Goal: Task Accomplishment & Management: Use online tool/utility

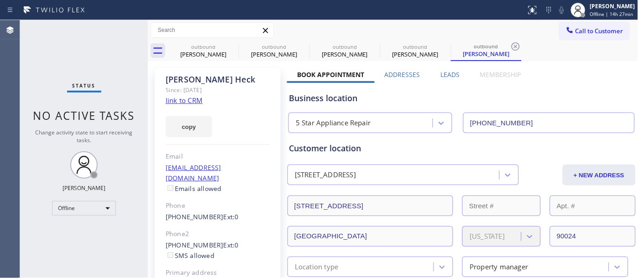
type input "[PHONE_NUMBER]"
click at [324, 17] on div "Status report No issues detected If you experience an issue, please download th…" at bounding box center [319, 10] width 638 height 20
click at [585, 13] on div at bounding box center [578, 10] width 20 height 20
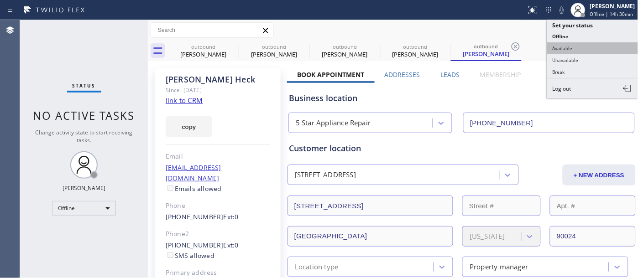
click at [580, 43] on button "Available" at bounding box center [592, 48] width 91 height 12
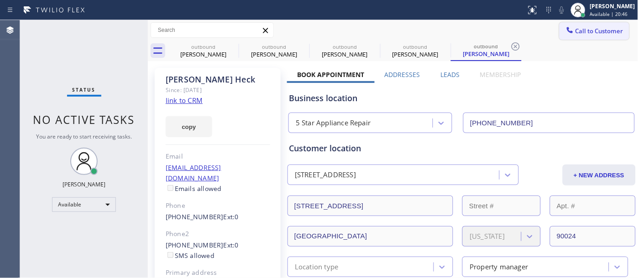
click at [591, 30] on span "Call to Customer" at bounding box center [599, 31] width 48 height 8
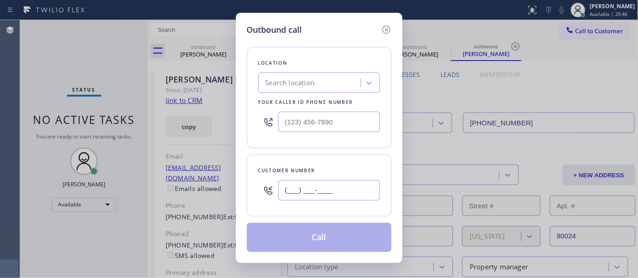
click at [335, 182] on input "(___) ___-____" at bounding box center [329, 190] width 102 height 21
paste input "201) 736-5327"
type input "[PHONE_NUMBER]"
drag, startPoint x: 268, startPoint y: 123, endPoint x: 198, endPoint y: 111, distance: 71.3
click at [222, 119] on div "Outbound call Location Search location Your caller id phone number (___) ___-__…" at bounding box center [319, 139] width 638 height 278
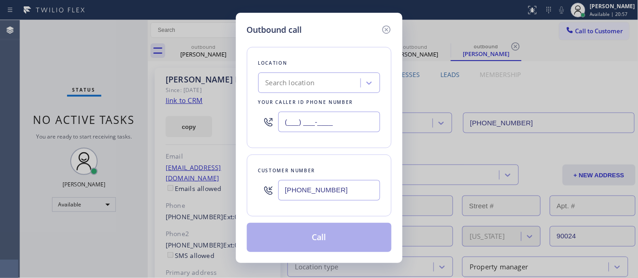
paste input "909) 740-3110"
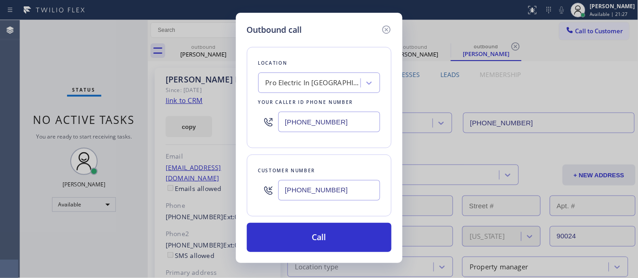
type input "[PHONE_NUMBER]"
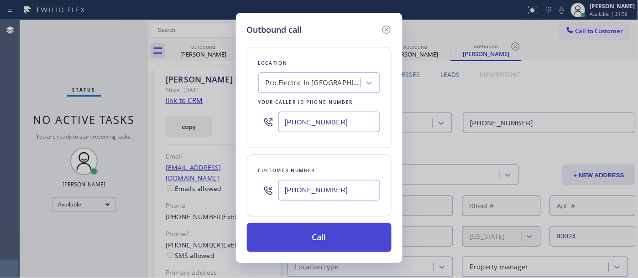
click at [331, 243] on button "Call" at bounding box center [319, 237] width 145 height 29
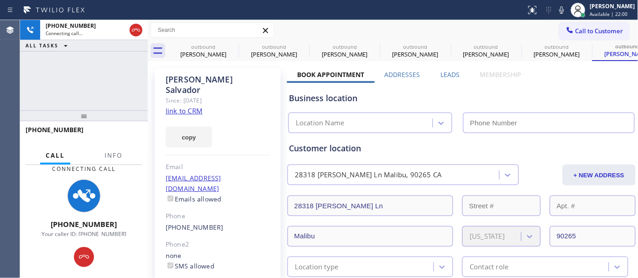
type input "[PHONE_NUMBER]"
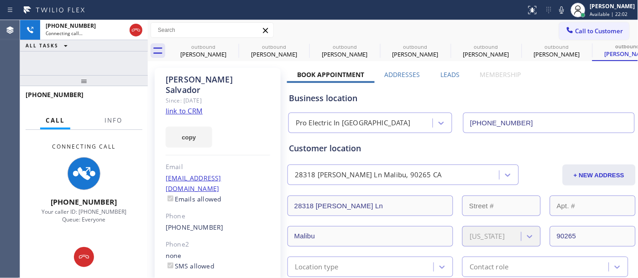
drag, startPoint x: 108, startPoint y: 116, endPoint x: 187, endPoint y: 23, distance: 122.6
click at [108, 7] on div "Status report No issues detected If you experience an issue, please download th…" at bounding box center [319, 139] width 638 height 278
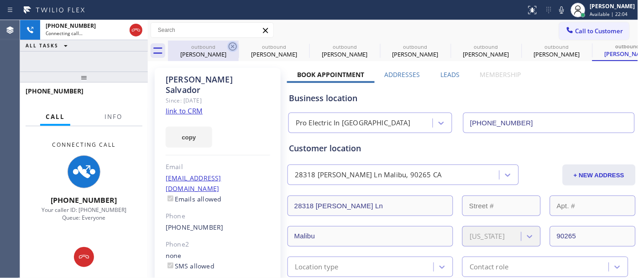
click at [232, 48] on icon at bounding box center [232, 46] width 11 height 11
click at [0, 0] on icon at bounding box center [0, 0] width 0 height 0
type input "[PHONE_NUMBER]"
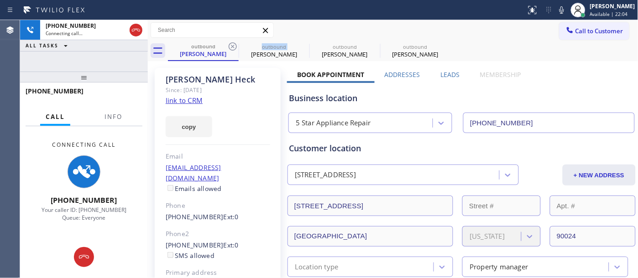
click at [232, 48] on icon at bounding box center [232, 46] width 11 height 11
type input "[PHONE_NUMBER]"
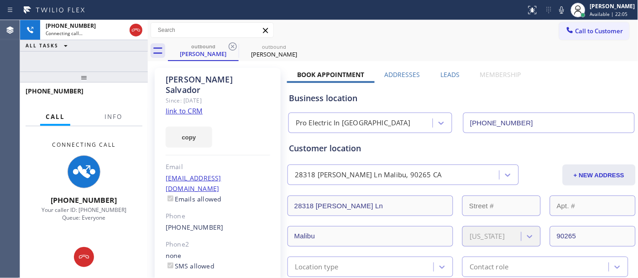
click at [340, 41] on div "outbound [PERSON_NAME] outbound [PERSON_NAME]" at bounding box center [403, 51] width 470 height 21
click at [134, 26] on icon at bounding box center [135, 30] width 11 height 11
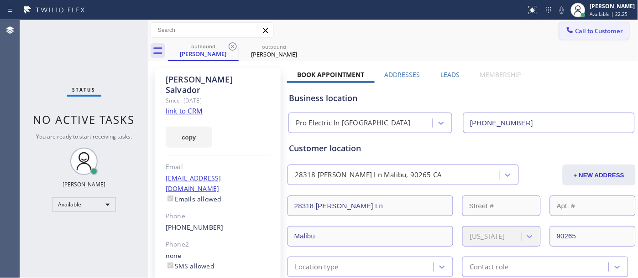
click at [566, 26] on div at bounding box center [569, 31] width 11 height 11
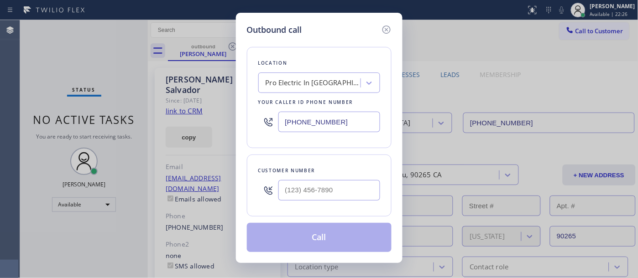
click at [359, 178] on div at bounding box center [329, 191] width 102 height 30
click at [340, 198] on input "(___) ___-____" at bounding box center [329, 190] width 102 height 21
paste input "917) 579-9398"
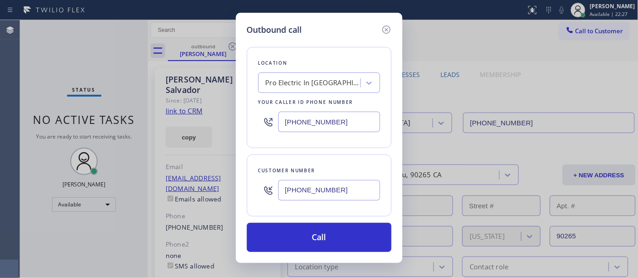
type input "[PHONE_NUMBER]"
click at [297, 119] on input "[PHONE_NUMBER]" at bounding box center [329, 122] width 102 height 21
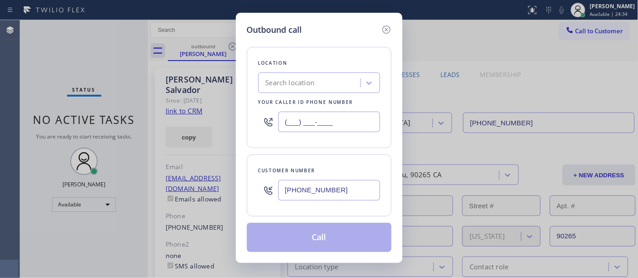
paste input "818) 334-7225"
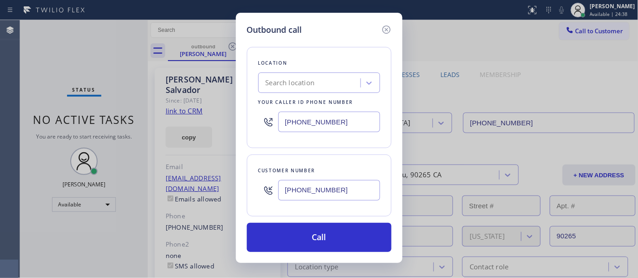
type input "[PHONE_NUMBER]"
click at [334, 81] on div "Search location" at bounding box center [310, 83] width 99 height 16
type input "5 star appliance rep"
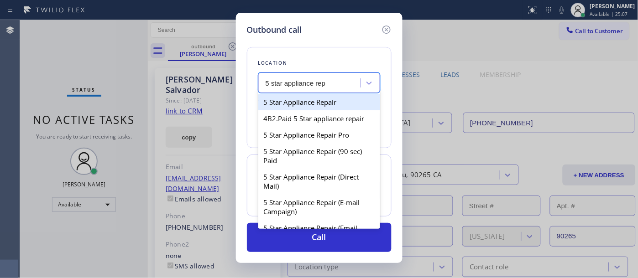
click at [338, 98] on div "5 Star Appliance Repair" at bounding box center [319, 102] width 122 height 16
type input "[PHONE_NUMBER]"
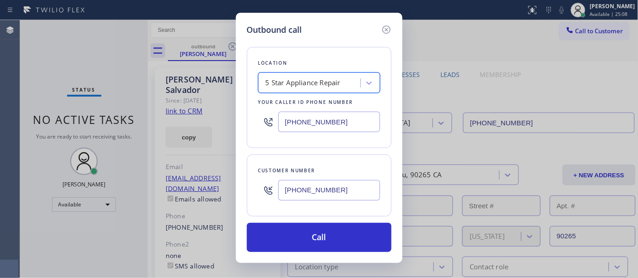
drag, startPoint x: 315, startPoint y: 122, endPoint x: 416, endPoint y: 131, distance: 101.2
click at [354, 126] on input "[PHONE_NUMBER]" at bounding box center [329, 122] width 102 height 21
click at [301, 146] on div "Location 5 Star Appliance Repair Your caller id phone number [PHONE_NUMBER]" at bounding box center [319, 97] width 145 height 101
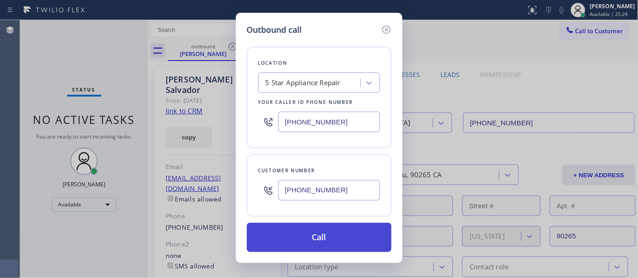
click at [338, 230] on button "Call" at bounding box center [319, 237] width 145 height 29
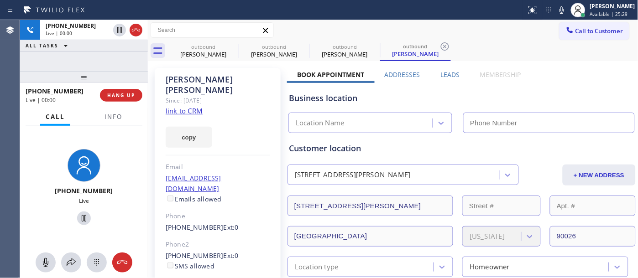
type input "[PHONE_NUMBER]"
drag, startPoint x: 116, startPoint y: 98, endPoint x: 182, endPoint y: 49, distance: 81.7
click at [116, 98] on span "HANG UP" at bounding box center [121, 95] width 28 height 6
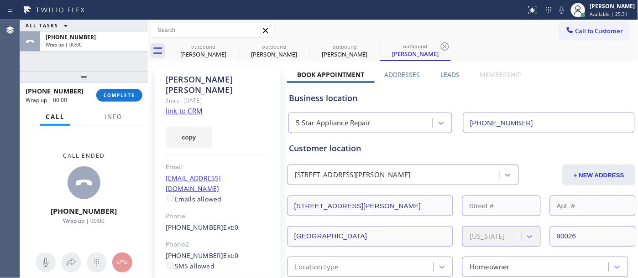
click at [122, 104] on div "[PHONE_NUMBER] Wrap up | 00:00 COMPLETE" at bounding box center [84, 95] width 117 height 24
click at [122, 96] on span "COMPLETE" at bounding box center [119, 95] width 31 height 6
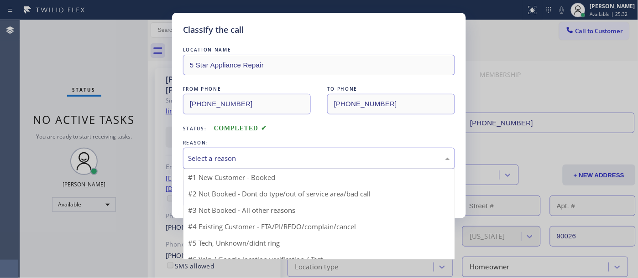
click at [226, 151] on div "Select a reason" at bounding box center [319, 158] width 272 height 21
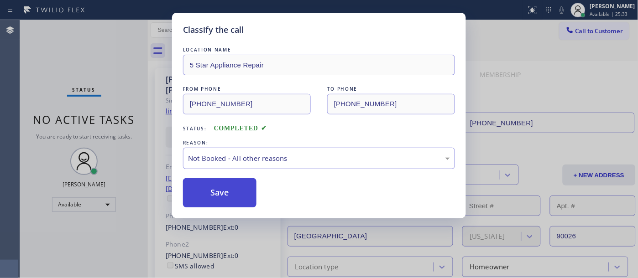
click at [223, 186] on button "Save" at bounding box center [219, 192] width 73 height 29
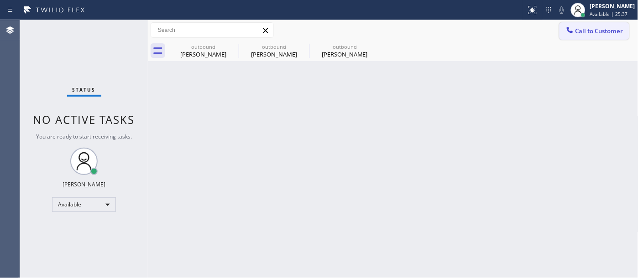
click at [584, 29] on span "Call to Customer" at bounding box center [599, 31] width 48 height 8
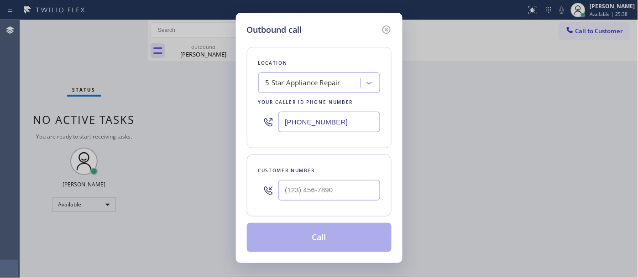
click at [298, 180] on div at bounding box center [329, 191] width 102 height 30
click at [296, 186] on input "(___) ___-____" at bounding box center [329, 190] width 102 height 21
paste input "714) 330-9721"
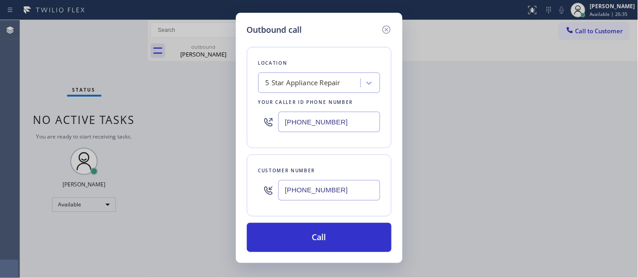
drag, startPoint x: 341, startPoint y: 187, endPoint x: 172, endPoint y: 161, distance: 170.4
click at [173, 172] on div "Outbound call Location 5 Star Appliance Repair Your caller id phone number [PHO…" at bounding box center [319, 139] width 638 height 278
paste input "text"
type input "[PHONE_NUMBER]"
drag, startPoint x: 191, startPoint y: 121, endPoint x: 206, endPoint y: 143, distance: 26.8
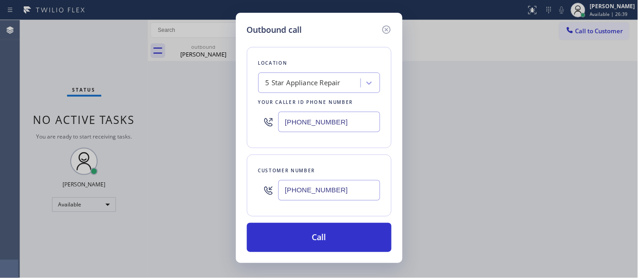
click at [174, 124] on div "Outbound call Location 5 Star Appliance Repair Your caller id phone number [PHO…" at bounding box center [319, 139] width 638 height 278
paste input "900-0094"
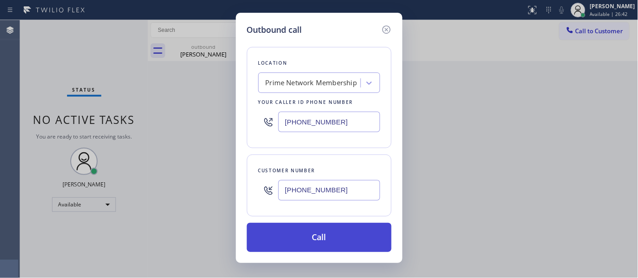
type input "[PHONE_NUMBER]"
click at [345, 243] on button "Call" at bounding box center [319, 237] width 145 height 29
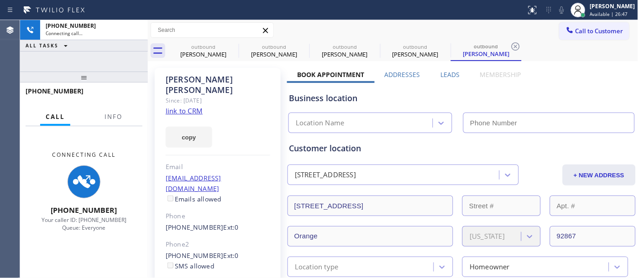
type input "[PHONE_NUMBER]"
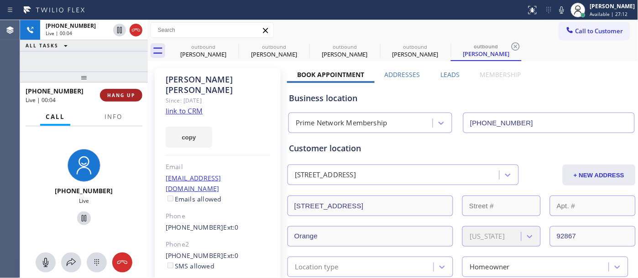
click at [134, 92] on span "HANG UP" at bounding box center [121, 95] width 28 height 6
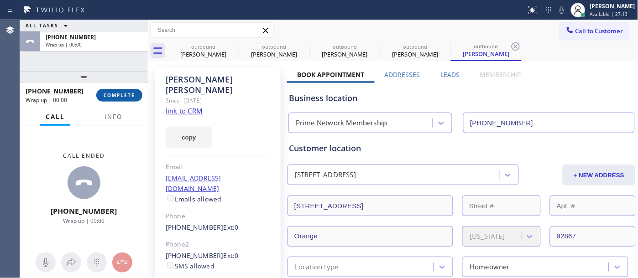
click at [134, 92] on span "COMPLETE" at bounding box center [119, 95] width 31 height 6
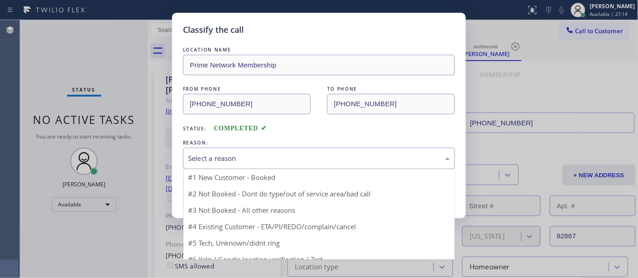
click at [230, 151] on div "Select a reason" at bounding box center [319, 158] width 272 height 21
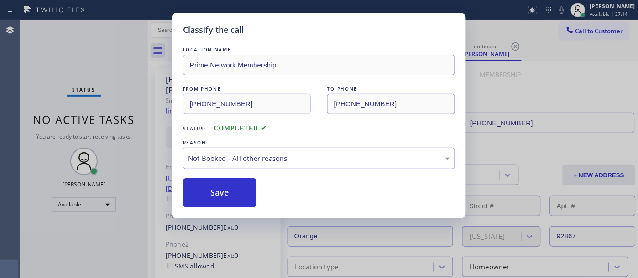
click at [218, 193] on button "Save" at bounding box center [219, 192] width 73 height 29
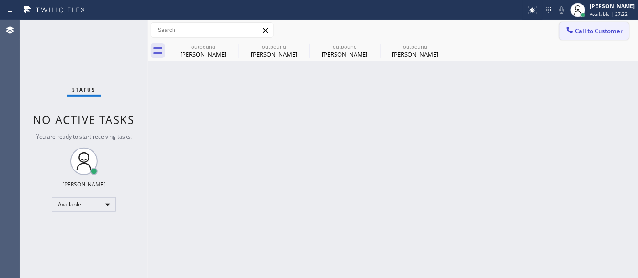
click at [578, 35] on span "Call to Customer" at bounding box center [599, 31] width 48 height 8
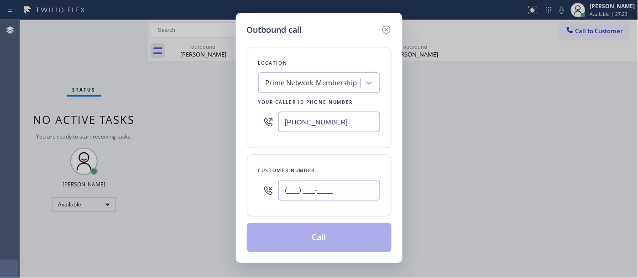
click at [343, 199] on input "(___) ___-____" at bounding box center [329, 190] width 102 height 21
drag, startPoint x: 235, startPoint y: 194, endPoint x: 213, endPoint y: 193, distance: 21.9
click at [213, 193] on div "Outbound call Location Prime Network Membership Your caller id phone number [PH…" at bounding box center [319, 139] width 638 height 278
paste input "949) 439-3063"
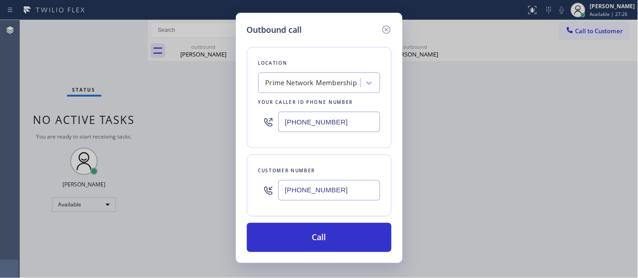
type input "[PHONE_NUMBER]"
drag, startPoint x: 317, startPoint y: 125, endPoint x: 258, endPoint y: 125, distance: 58.8
click at [258, 125] on div "[PHONE_NUMBER]" at bounding box center [319, 122] width 122 height 30
drag, startPoint x: 317, startPoint y: 119, endPoint x: 268, endPoint y: 125, distance: 49.6
click at [268, 125] on div "[PHONE_NUMBER]" at bounding box center [319, 122] width 122 height 30
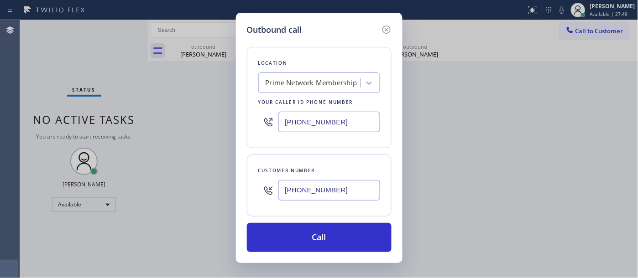
paste input "657) 218-2893"
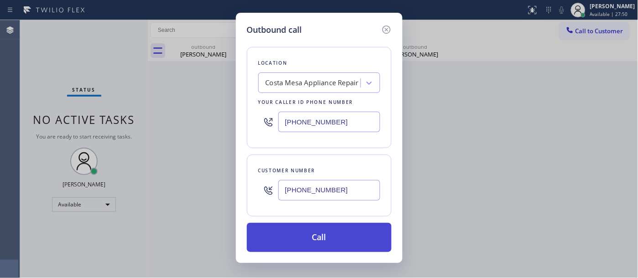
type input "[PHONE_NUMBER]"
click at [345, 229] on button "Call" at bounding box center [319, 237] width 145 height 29
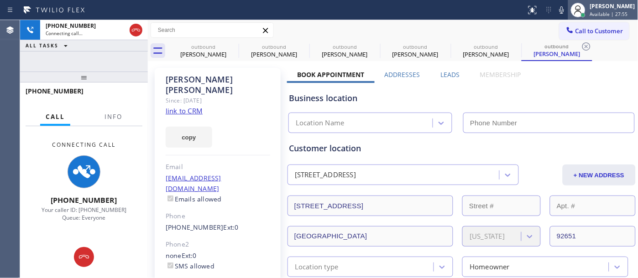
type input "[PHONE_NUMBER]"
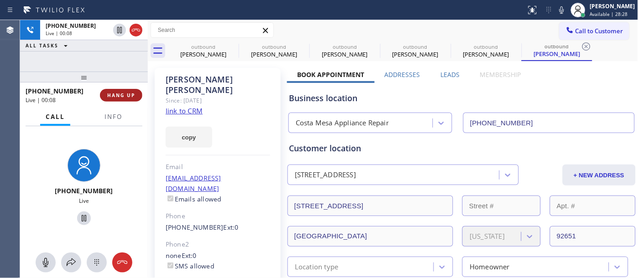
click at [119, 99] on button "HANG UP" at bounding box center [121, 95] width 42 height 13
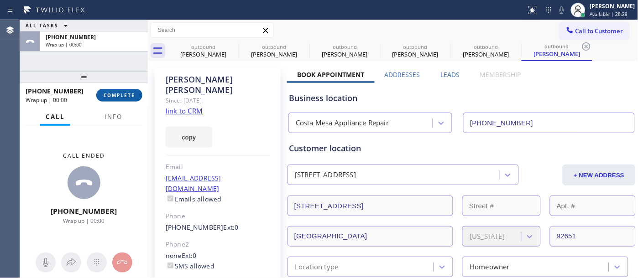
click at [119, 99] on button "COMPLETE" at bounding box center [119, 95] width 46 height 13
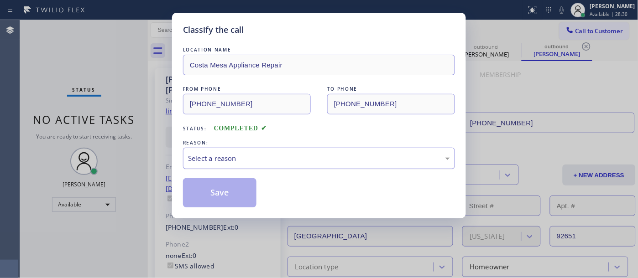
click at [262, 160] on div "Select a reason" at bounding box center [319, 158] width 262 height 10
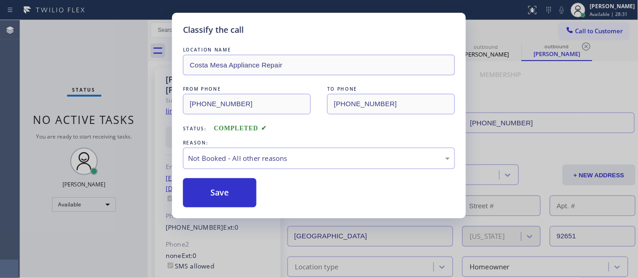
click at [226, 194] on button "Save" at bounding box center [219, 192] width 73 height 29
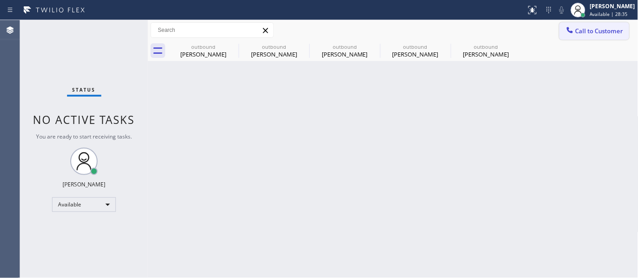
click at [602, 22] on div "Call to Customer Outbound call Location [GEOGRAPHIC_DATA] Appliance Repair Your…" at bounding box center [393, 30] width 490 height 21
click at [594, 27] on span "Call to Customer" at bounding box center [599, 31] width 48 height 8
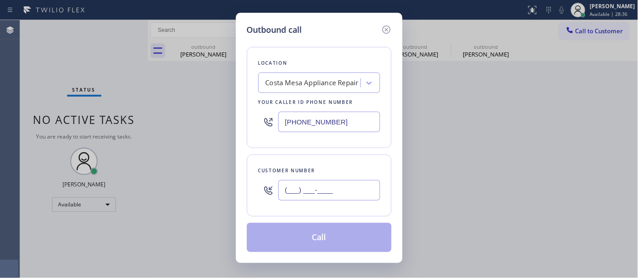
click at [341, 182] on input "(___) ___-____" at bounding box center [329, 190] width 102 height 21
paste input "425) 985-0400"
type input "[PHONE_NUMBER]"
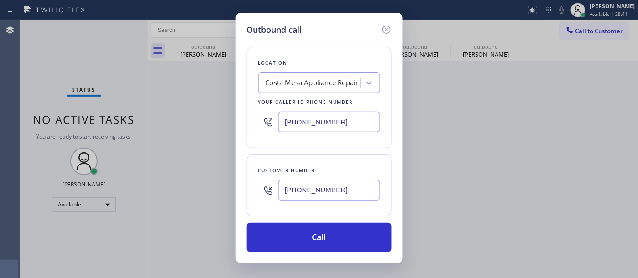
drag, startPoint x: 334, startPoint y: 119, endPoint x: 270, endPoint y: 146, distance: 69.5
click at [223, 133] on div "Outbound call Location [GEOGRAPHIC_DATA] Appliance Repair Your caller id phone …" at bounding box center [319, 139] width 638 height 278
paste input "206) 424-9772"
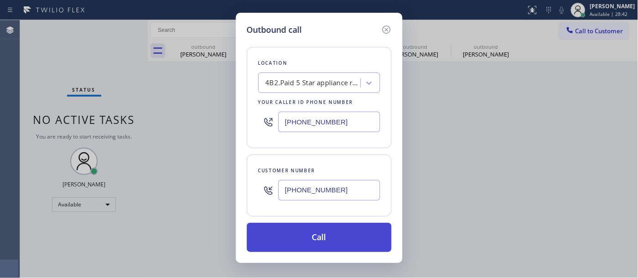
type input "[PHONE_NUMBER]"
click at [336, 236] on button "Call" at bounding box center [319, 237] width 145 height 29
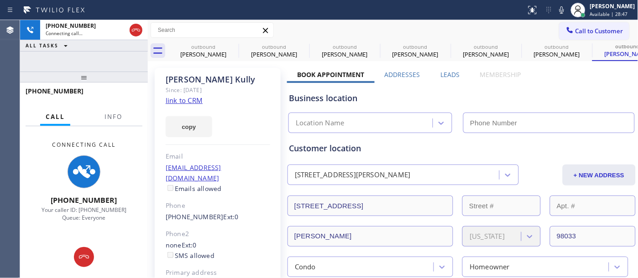
type input "[PHONE_NUMBER]"
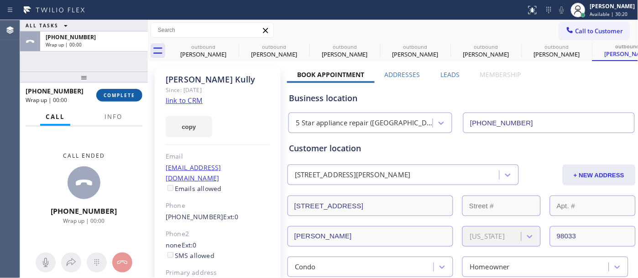
click at [119, 89] on button "COMPLETE" at bounding box center [119, 95] width 46 height 13
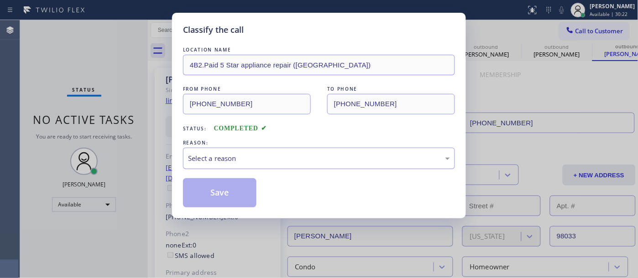
click at [279, 160] on div "Select a reason" at bounding box center [319, 158] width 262 height 10
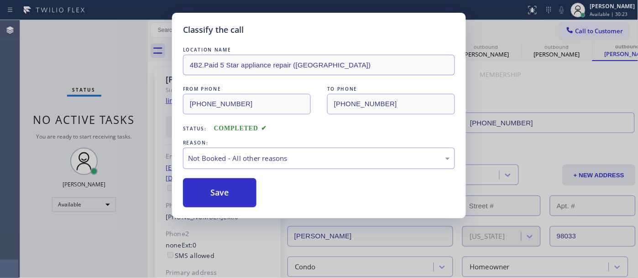
drag, startPoint x: 234, startPoint y: 198, endPoint x: 229, endPoint y: 197, distance: 5.1
click at [229, 197] on button "Save" at bounding box center [219, 192] width 73 height 29
drag, startPoint x: 227, startPoint y: 197, endPoint x: 357, endPoint y: 47, distance: 198.9
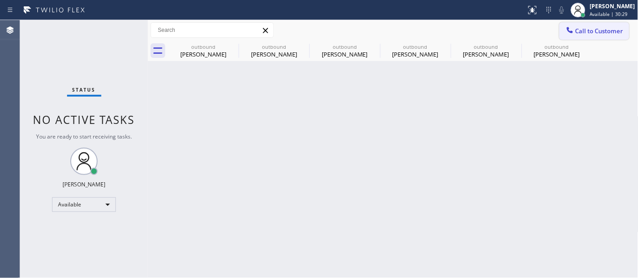
click at [581, 35] on span "Call to Customer" at bounding box center [599, 31] width 48 height 8
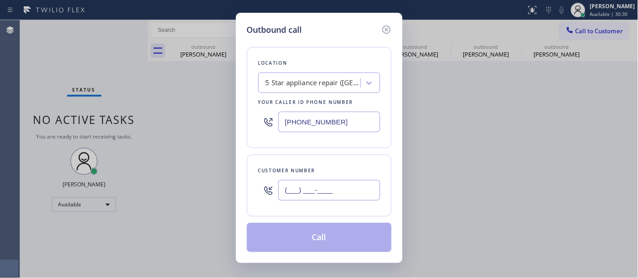
click at [338, 192] on input "(___) ___-____" at bounding box center [329, 190] width 102 height 21
paste input "415) 987-6725"
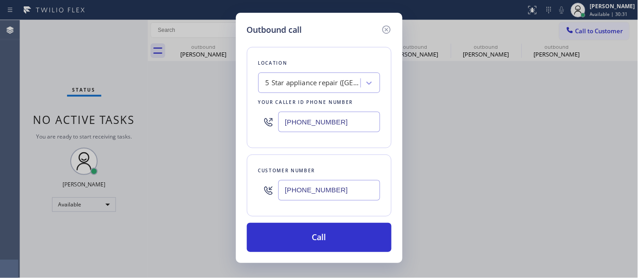
type input "[PHONE_NUMBER]"
drag, startPoint x: 341, startPoint y: 114, endPoint x: 233, endPoint y: 122, distance: 108.9
click at [234, 122] on div "Outbound call Location 5 Star appliance repair ([GEOGRAPHIC_DATA]) Your caller …" at bounding box center [319, 139] width 638 height 278
paste input "415) 818-0507"
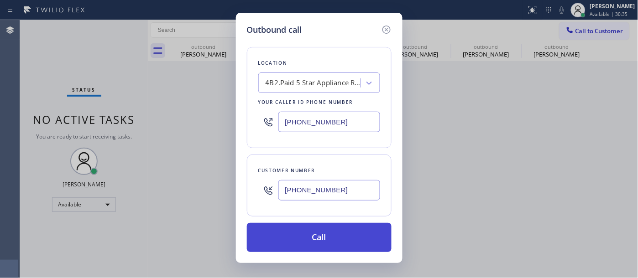
type input "[PHONE_NUMBER]"
click at [361, 234] on button "Call" at bounding box center [319, 237] width 145 height 29
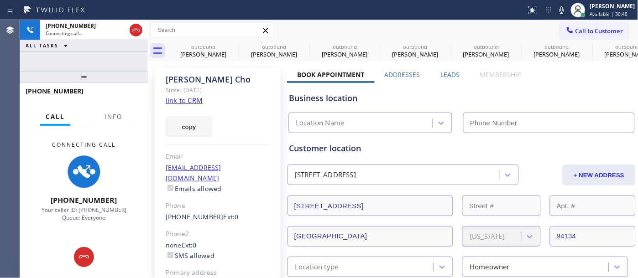
type input "[PHONE_NUMBER]"
click at [233, 46] on icon at bounding box center [233, 46] width 8 height 8
click at [0, 0] on icon at bounding box center [0, 0] width 0 height 0
click at [370, 46] on icon at bounding box center [374, 46] width 8 height 8
click at [0, 0] on icon at bounding box center [0, 0] width 0 height 0
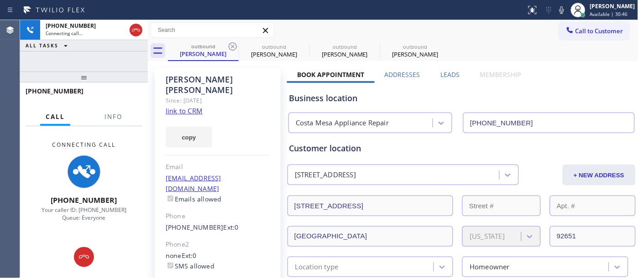
click at [233, 46] on icon at bounding box center [233, 46] width 8 height 8
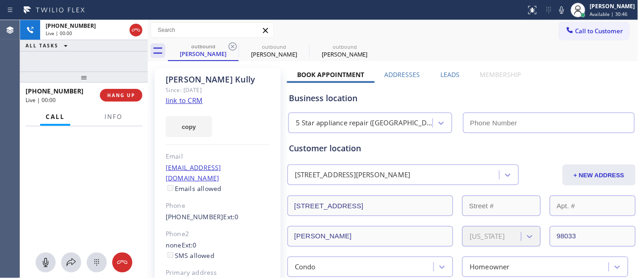
type input "[PHONE_NUMBER]"
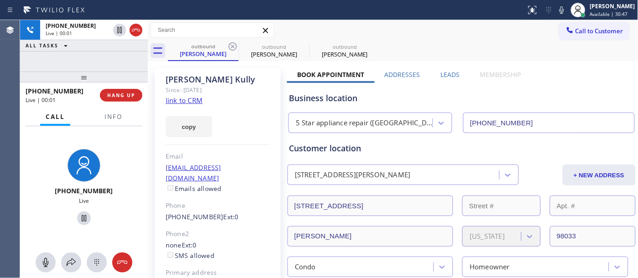
click at [227, 30] on div at bounding box center [227, 30] width 0 height 0
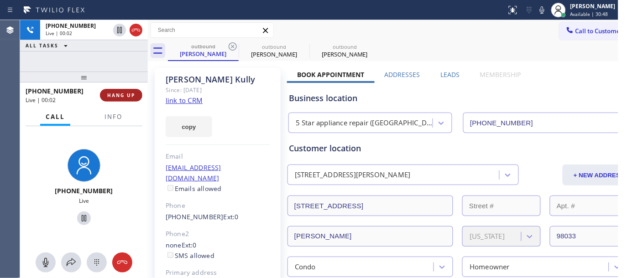
click at [122, 94] on span "HANG UP" at bounding box center [121, 95] width 28 height 6
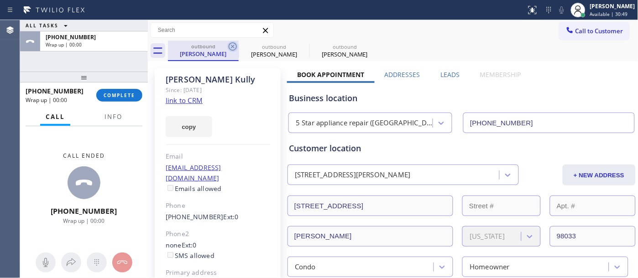
click at [234, 47] on icon at bounding box center [232, 46] width 11 height 11
type input "[PHONE_NUMBER]"
click at [0, 0] on icon at bounding box center [0, 0] width 0 height 0
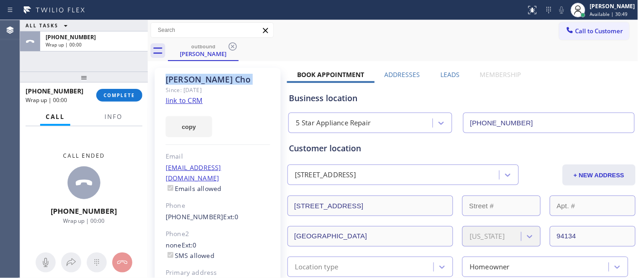
click at [234, 47] on icon at bounding box center [232, 46] width 11 height 11
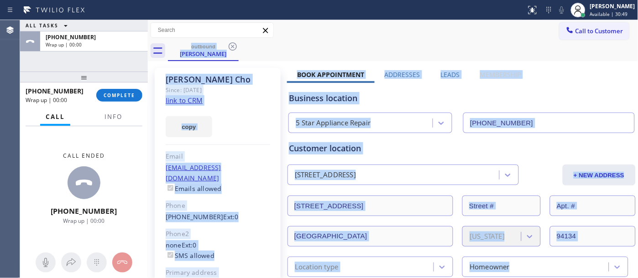
click at [234, 47] on div "outbound [PERSON_NAME]" at bounding box center [403, 51] width 470 height 21
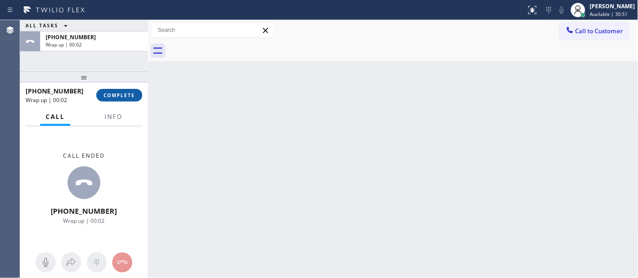
click at [117, 99] on button "COMPLETE" at bounding box center [119, 95] width 46 height 13
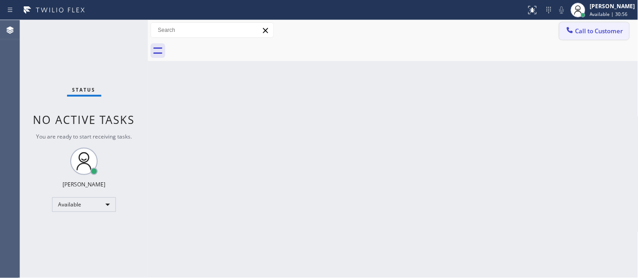
click at [591, 38] on button "Call to Customer" at bounding box center [594, 30] width 70 height 17
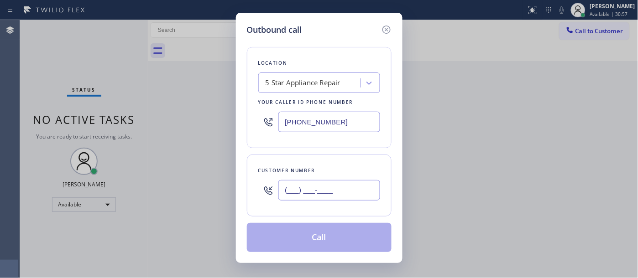
click at [373, 184] on input "(___) ___-____" at bounding box center [329, 190] width 102 height 21
paste input "305) 586-8705"
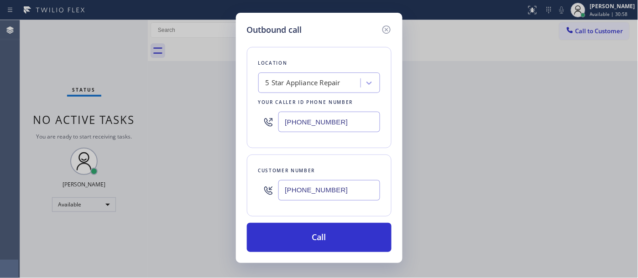
type input "[PHONE_NUMBER]"
drag, startPoint x: 254, startPoint y: 120, endPoint x: 265, endPoint y: 130, distance: 14.5
click at [243, 120] on div "Outbound call Location 5 Star Appliance Repair Your caller id phone number [PHO…" at bounding box center [319, 138] width 166 height 250
paste input "786) 628-9179"
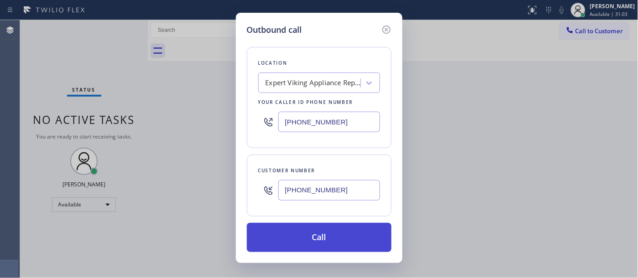
type input "[PHONE_NUMBER]"
click at [325, 232] on button "Call" at bounding box center [319, 237] width 145 height 29
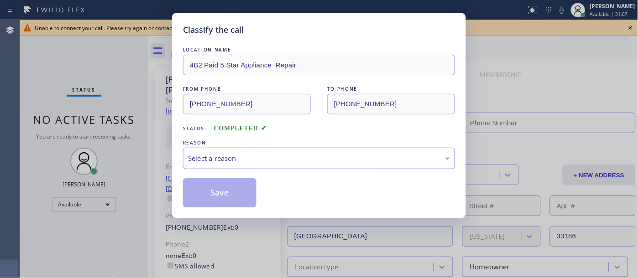
click at [206, 160] on div "Select a reason" at bounding box center [319, 158] width 262 height 10
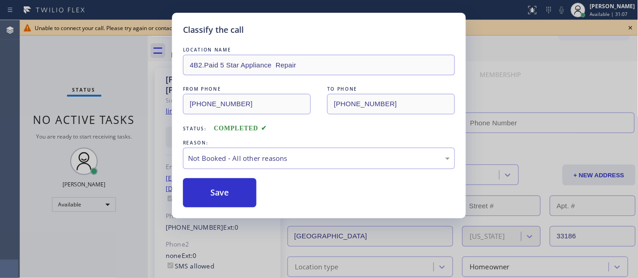
click at [219, 189] on button "Save" at bounding box center [219, 192] width 73 height 29
type input "[PHONE_NUMBER]"
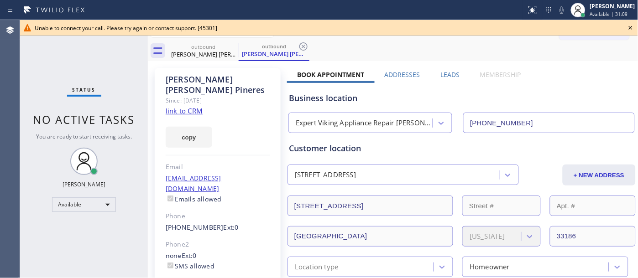
click at [630, 24] on icon at bounding box center [630, 27] width 11 height 11
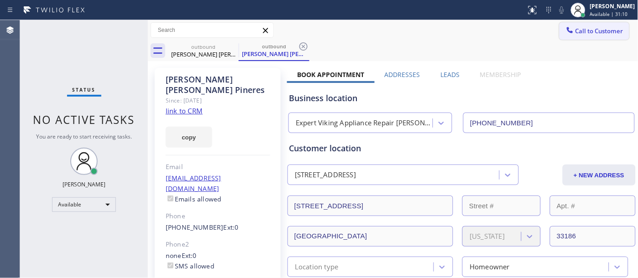
click at [590, 32] on span "Call to Customer" at bounding box center [599, 31] width 48 height 8
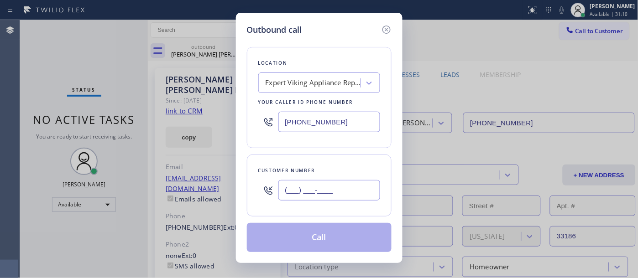
click at [347, 183] on input "(___) ___-____" at bounding box center [329, 190] width 102 height 21
paste input "305) 586-8705"
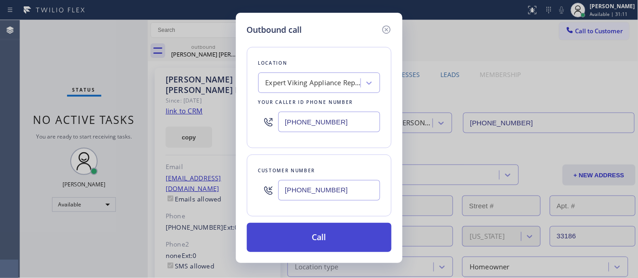
type input "[PHONE_NUMBER]"
click at [348, 236] on button "Call" at bounding box center [319, 237] width 145 height 29
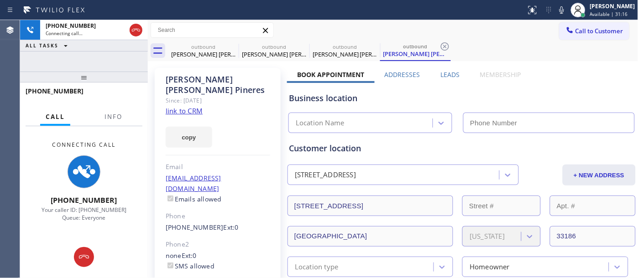
type input "[PHONE_NUMBER]"
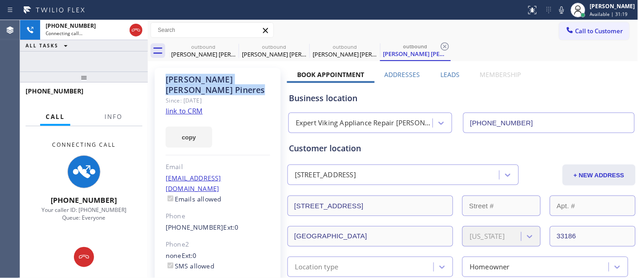
drag, startPoint x: 162, startPoint y: 82, endPoint x: 274, endPoint y: 94, distance: 111.9
click at [276, 88] on div "[PERSON_NAME] [PERSON_NAME] Since: [DATE] link to CRM copy Email [EMAIL_ADDRESS…" at bounding box center [218, 209] width 126 height 282
click at [259, 116] on div "copy" at bounding box center [218, 131] width 104 height 31
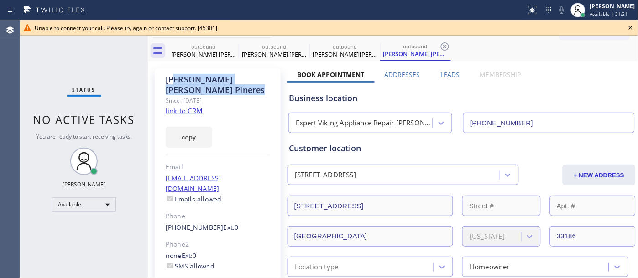
drag, startPoint x: 238, startPoint y: 80, endPoint x: 174, endPoint y: 81, distance: 64.3
click at [175, 80] on div "[PERSON_NAME] [PERSON_NAME]" at bounding box center [218, 84] width 104 height 21
click at [235, 103] on div "[PERSON_NAME] [PERSON_NAME] Since: [DATE] link to CRM copy Email [EMAIL_ADDRESS…" at bounding box center [218, 209] width 126 height 282
click at [628, 25] on icon at bounding box center [630, 27] width 11 height 11
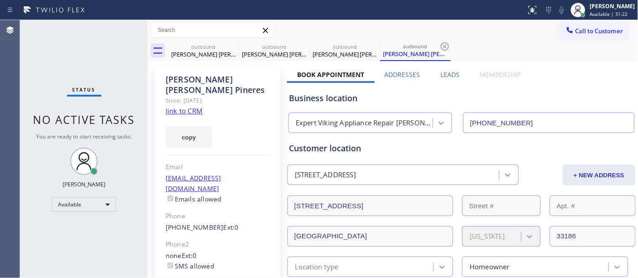
click at [597, 30] on span "Call to Customer" at bounding box center [599, 31] width 48 height 8
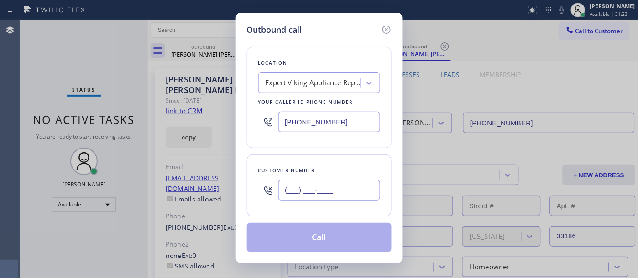
click at [301, 199] on input "(___) ___-____" at bounding box center [329, 190] width 102 height 21
paste input "305) 586-8705"
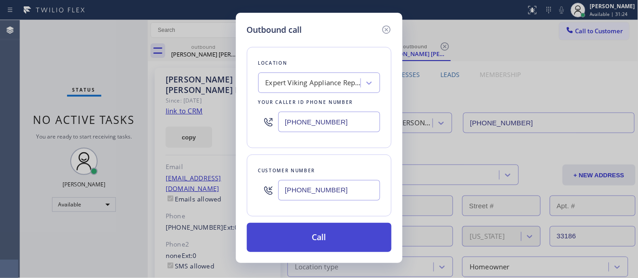
click at [339, 235] on button "Call" at bounding box center [319, 237] width 145 height 29
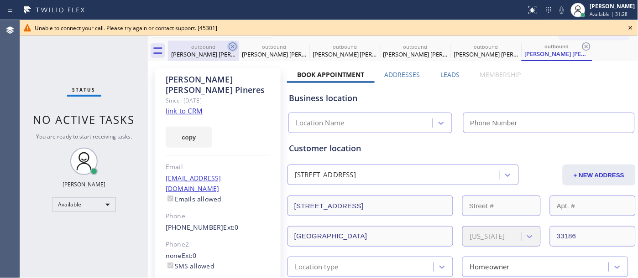
click at [229, 44] on icon at bounding box center [233, 46] width 8 height 8
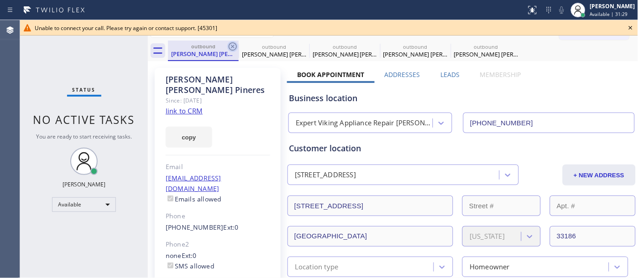
click at [230, 44] on icon at bounding box center [232, 46] width 11 height 11
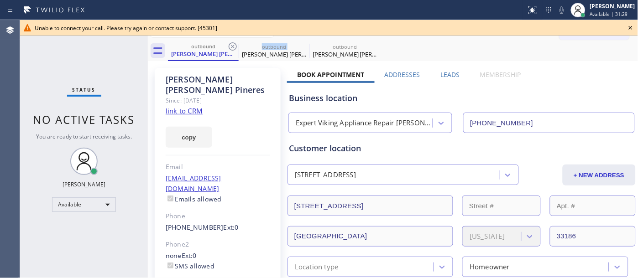
click at [230, 44] on icon at bounding box center [232, 46] width 11 height 11
click at [231, 44] on icon at bounding box center [232, 46] width 11 height 11
click at [0, 0] on icon at bounding box center [0, 0] width 0 height 0
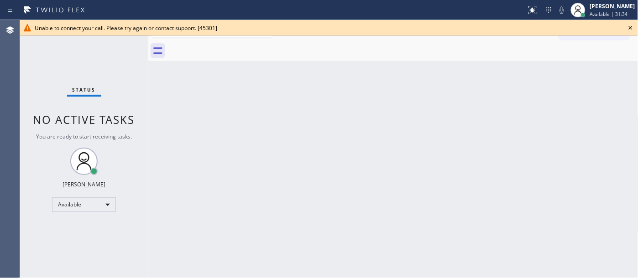
click at [632, 25] on icon at bounding box center [630, 27] width 11 height 11
drag, startPoint x: 614, startPoint y: 25, endPoint x: 585, endPoint y: 51, distance: 39.4
click at [613, 26] on button "Call to Customer" at bounding box center [594, 30] width 70 height 17
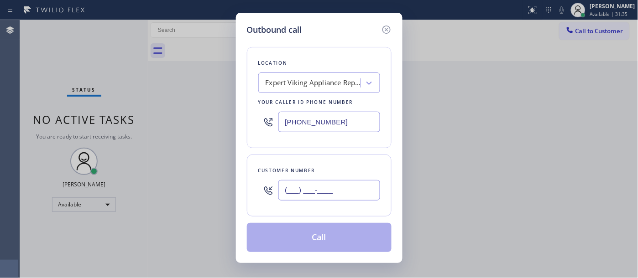
click at [349, 192] on input "(___) ___-____" at bounding box center [329, 190] width 102 height 21
paste input "917) 886-3455"
type input "[PHONE_NUMBER]"
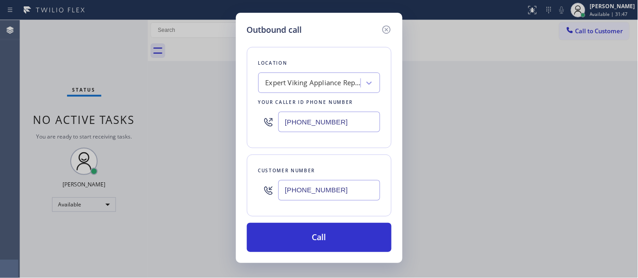
click at [314, 70] on div "Location Expert Viking Appliance Repair [PERSON_NAME] Your caller id phone numb…" at bounding box center [319, 97] width 145 height 101
click at [315, 75] on div "Expert Viking Appliance Repair [PERSON_NAME]" at bounding box center [310, 83] width 99 height 16
type input "5 star appliance re"
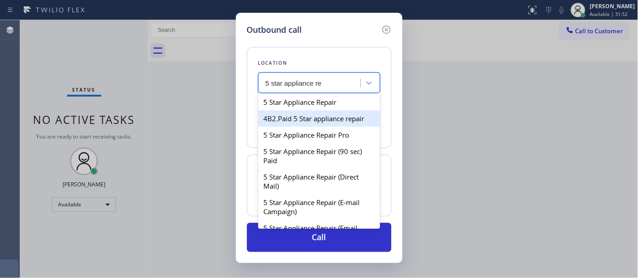
click at [333, 104] on div "5 Star Appliance Repair" at bounding box center [319, 102] width 122 height 16
type input "[PHONE_NUMBER]"
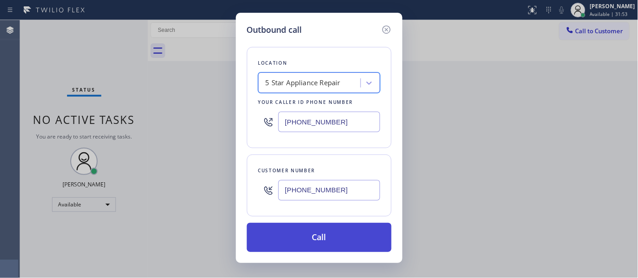
click at [328, 242] on button "Call" at bounding box center [319, 237] width 145 height 29
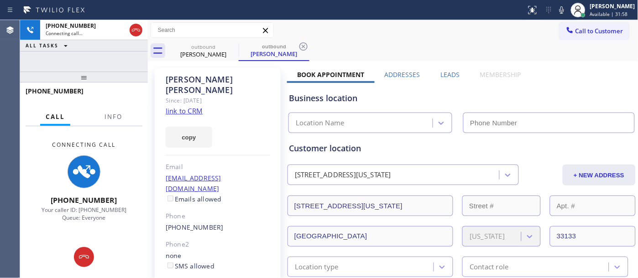
type input "[PHONE_NUMBER]"
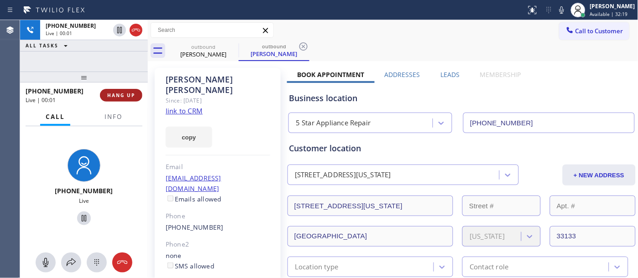
click at [122, 88] on div "[PHONE_NUMBER] Live | 00:01 HANG UP" at bounding box center [84, 95] width 117 height 24
click at [119, 95] on span "HANG UP" at bounding box center [121, 95] width 28 height 6
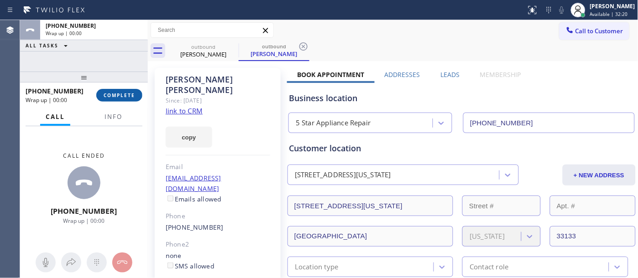
click at [118, 89] on button "COMPLETE" at bounding box center [119, 95] width 46 height 13
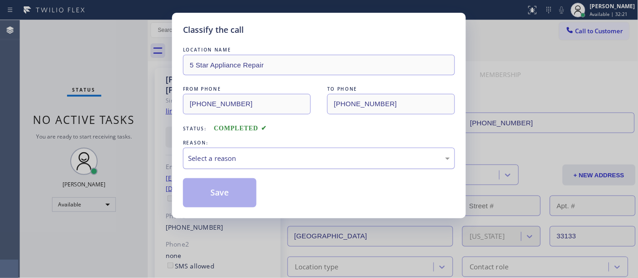
drag, startPoint x: 275, startPoint y: 161, endPoint x: 272, endPoint y: 166, distance: 5.7
click at [272, 166] on div "Select a reason" at bounding box center [319, 158] width 272 height 21
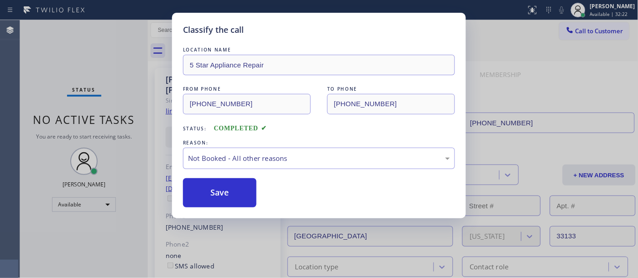
click at [221, 188] on button "Save" at bounding box center [219, 192] width 73 height 29
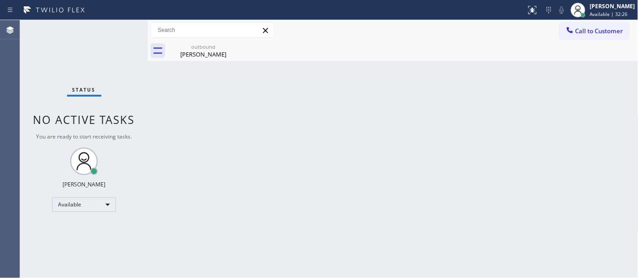
click at [594, 25] on button "Call to Customer" at bounding box center [594, 30] width 70 height 17
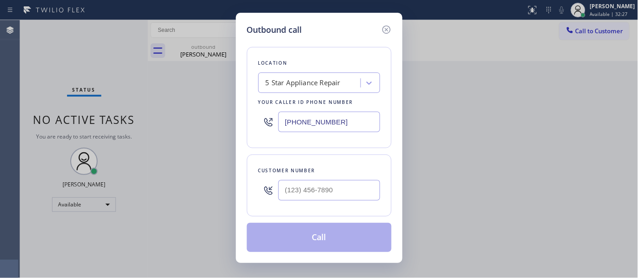
drag, startPoint x: 331, startPoint y: 175, endPoint x: 322, endPoint y: 188, distance: 15.8
click at [331, 176] on div "Customer number" at bounding box center [319, 186] width 145 height 62
click at [322, 188] on input "(___) ___-____" at bounding box center [329, 190] width 102 height 21
paste input "626) 710-7870"
type input "[PHONE_NUMBER]"
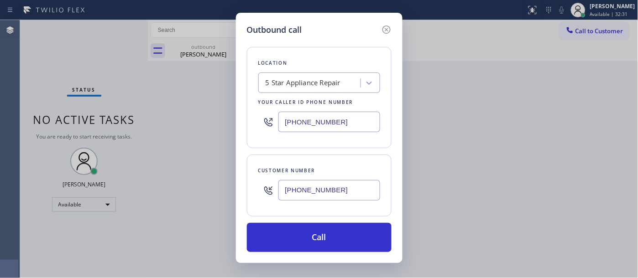
drag, startPoint x: 349, startPoint y: 128, endPoint x: 115, endPoint y: 160, distance: 236.1
click at [165, 156] on div "Outbound call Location 5 Star Appliance Repair Your caller id phone number [PHO…" at bounding box center [319, 139] width 638 height 278
paste input "323) 870-7123"
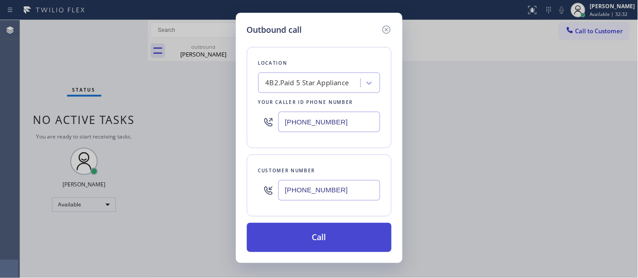
type input "[PHONE_NUMBER]"
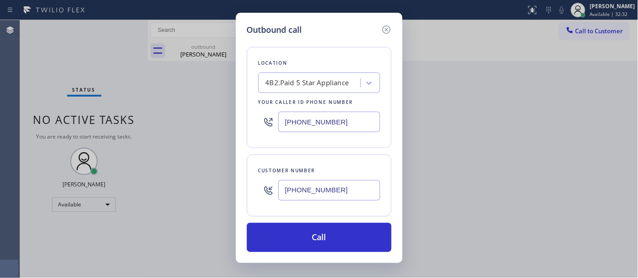
drag, startPoint x: 332, startPoint y: 238, endPoint x: 352, endPoint y: 213, distance: 32.2
click at [333, 237] on button "Call" at bounding box center [319, 237] width 145 height 29
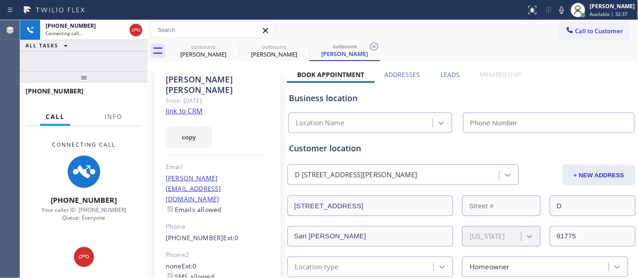
type input "[PHONE_NUMBER]"
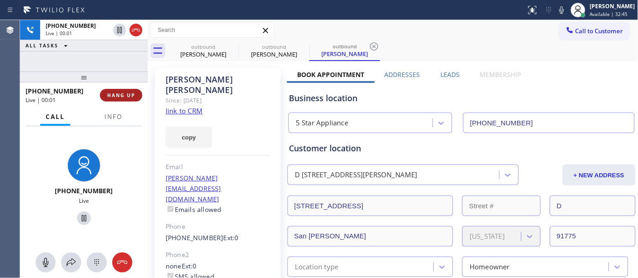
click at [125, 89] on div "[PHONE_NUMBER] Live | 00:01 HANG UP" at bounding box center [84, 95] width 117 height 24
click at [125, 97] on span "HANG UP" at bounding box center [121, 95] width 28 height 6
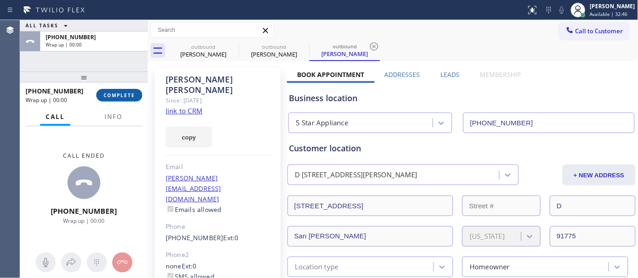
click at [125, 95] on span "COMPLETE" at bounding box center [119, 95] width 31 height 6
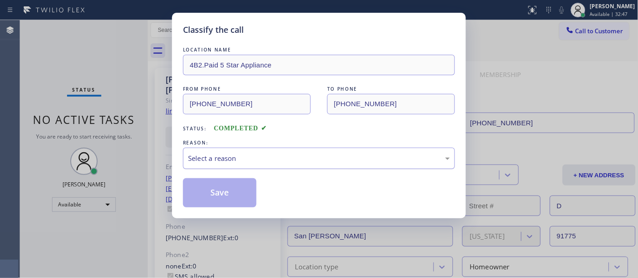
click at [246, 158] on div "Select a reason" at bounding box center [319, 158] width 262 height 10
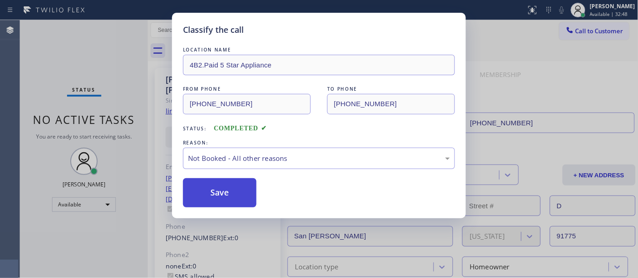
click at [222, 187] on button "Save" at bounding box center [219, 192] width 73 height 29
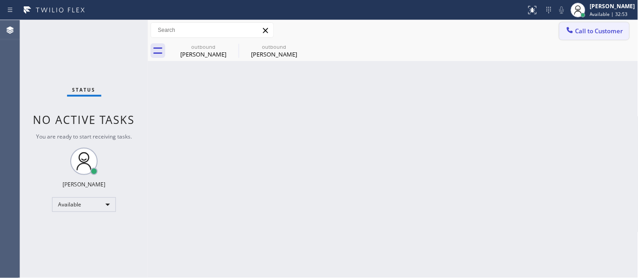
click at [597, 31] on span "Call to Customer" at bounding box center [599, 31] width 48 height 8
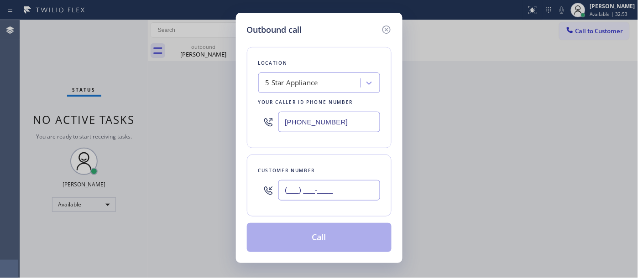
click at [304, 194] on input "(___) ___-____" at bounding box center [329, 190] width 102 height 21
paste input "818) 742-7259"
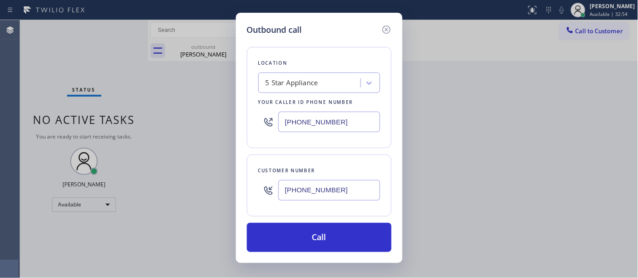
type input "[PHONE_NUMBER]"
drag, startPoint x: 348, startPoint y: 117, endPoint x: 243, endPoint y: 116, distance: 105.8
click at [243, 116] on div "Outbound call Location 5 Star Appliance Your caller id phone number [PHONE_NUMB…" at bounding box center [319, 138] width 166 height 250
paste input "text"
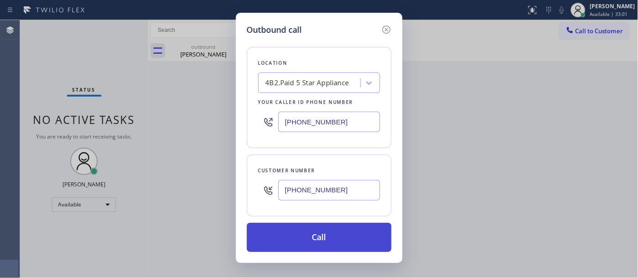
type input "[PHONE_NUMBER]"
click at [345, 244] on button "Call" at bounding box center [319, 237] width 145 height 29
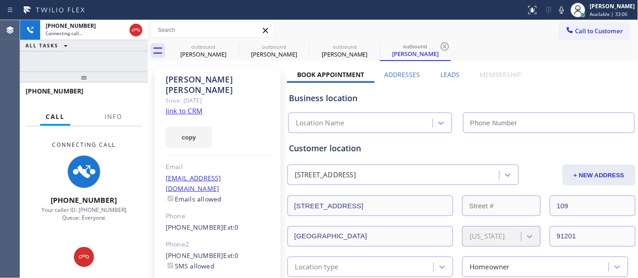
click at [175, 78] on div "[PERSON_NAME]" at bounding box center [218, 84] width 104 height 21
type input "[PHONE_NUMBER]"
drag, startPoint x: 213, startPoint y: 77, endPoint x: 156, endPoint y: 70, distance: 57.4
click at [156, 70] on div "[PERSON_NAME] Since: [DATE] link to CRM copy Email [EMAIL_ADDRESS][DOMAIN_NAME]…" at bounding box center [218, 209] width 126 height 282
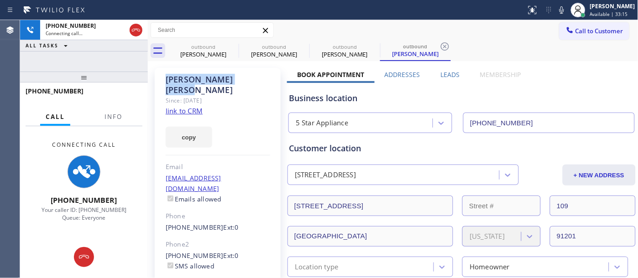
click at [260, 79] on div "[PERSON_NAME]" at bounding box center [218, 84] width 104 height 21
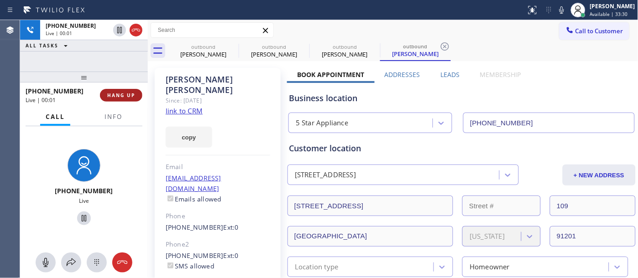
click at [125, 88] on div "[PHONE_NUMBER] Live | 00:01 HANG UP" at bounding box center [84, 95] width 117 height 24
click at [125, 91] on button "HANG UP" at bounding box center [121, 95] width 42 height 13
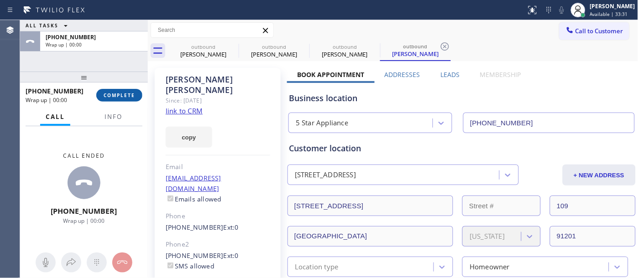
click at [125, 91] on button "COMPLETE" at bounding box center [119, 95] width 46 height 13
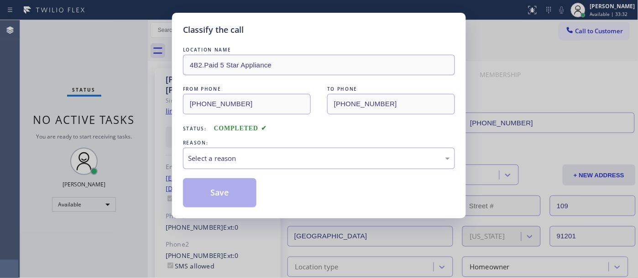
click at [285, 171] on div "LOCATION NAME 4B2.Paid 5 Star Appliance FROM PHONE [PHONE_NUMBER] TO PHONE [PHO…" at bounding box center [319, 126] width 272 height 162
drag, startPoint x: 274, startPoint y: 162, endPoint x: 269, endPoint y: 165, distance: 5.3
click at [274, 161] on div "Select a reason" at bounding box center [319, 158] width 262 height 10
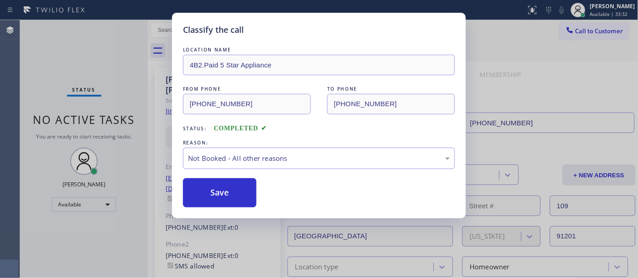
click at [215, 190] on button "Save" at bounding box center [219, 192] width 73 height 29
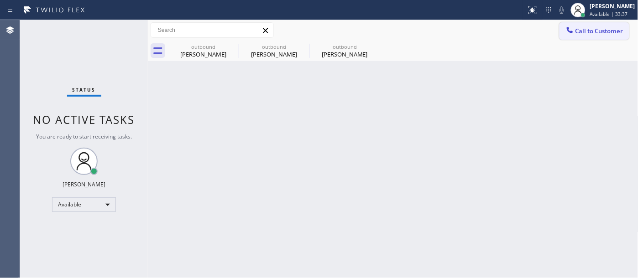
click at [596, 31] on span "Call to Customer" at bounding box center [599, 31] width 48 height 8
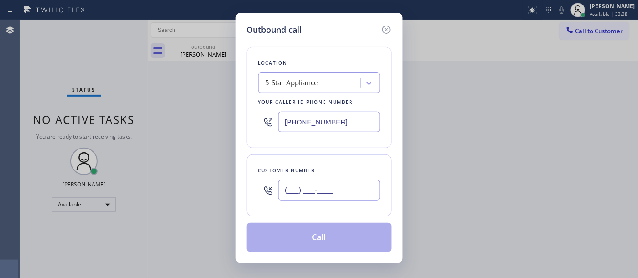
click at [301, 188] on input "(___) ___-____" at bounding box center [329, 190] width 102 height 21
paste input "408) 315-3523"
type input "[PHONE_NUMBER]"
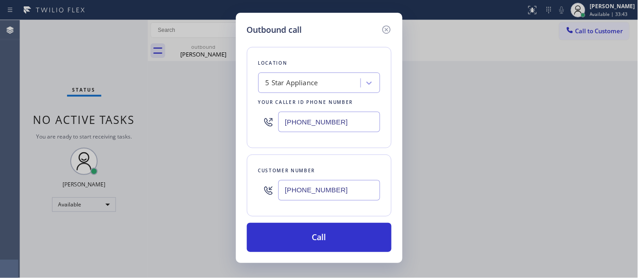
drag, startPoint x: 220, startPoint y: 125, endPoint x: 204, endPoint y: 125, distance: 15.5
click at [204, 125] on div "Outbound call Location 5 Star Appliance Your caller id phone number [PHONE_NUMB…" at bounding box center [319, 139] width 638 height 278
paste input "844) 462-8198"
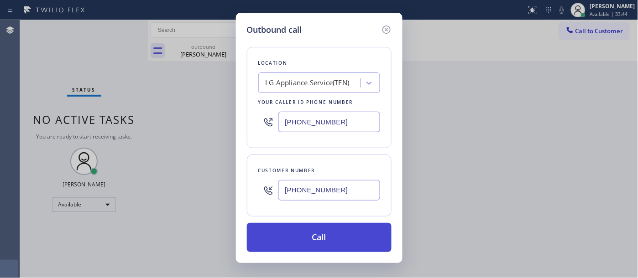
type input "[PHONE_NUMBER]"
click at [326, 232] on button "Call" at bounding box center [319, 237] width 145 height 29
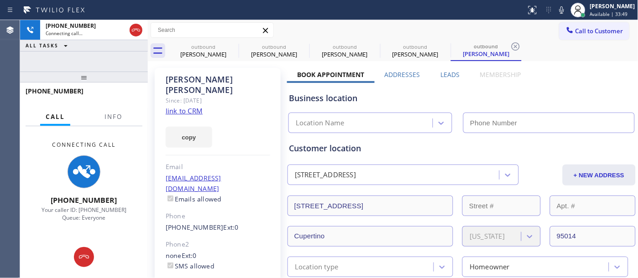
type input "[PHONE_NUMBER]"
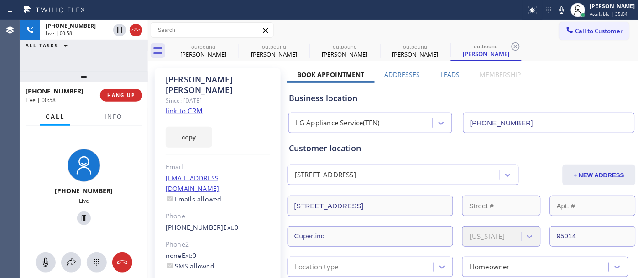
drag, startPoint x: 93, startPoint y: 70, endPoint x: 94, endPoint y: 64, distance: 6.0
click at [94, 67] on div "[PHONE_NUMBER] Live | 00:58 ALL TASKS ALL TASKS ACTIVE TASKS TASKS IN WRAP UP […" at bounding box center [84, 149] width 128 height 258
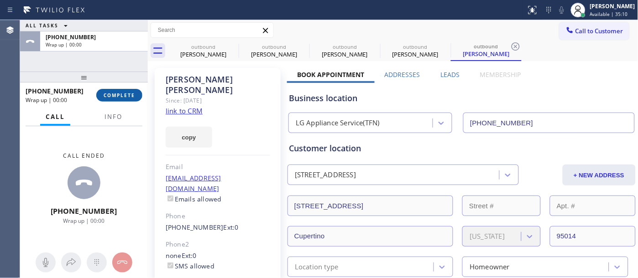
click at [115, 89] on button "COMPLETE" at bounding box center [119, 95] width 46 height 13
click at [182, 148] on div "[PERSON_NAME] Since: [DATE] link to CRM copy Email [EMAIL_ADDRESS][DOMAIN_NAME]…" at bounding box center [218, 209] width 126 height 282
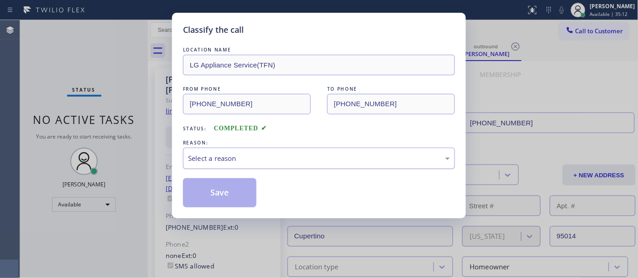
click at [240, 160] on div "Select a reason" at bounding box center [319, 158] width 262 height 10
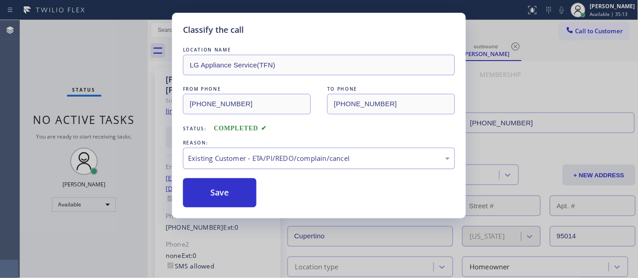
drag, startPoint x: 216, startPoint y: 135, endPoint x: 216, endPoint y: 165, distance: 29.6
click at [216, 137] on div "LOCATION NAME LG Appliance Service(TFN) FROM PHONE [PHONE_NUMBER] TO PHONE [PHO…" at bounding box center [319, 126] width 272 height 162
click at [216, 165] on div "Existing Customer - ETA/PI/REDO/complain/cancel" at bounding box center [319, 158] width 272 height 21
click at [210, 194] on button "Save" at bounding box center [219, 192] width 73 height 29
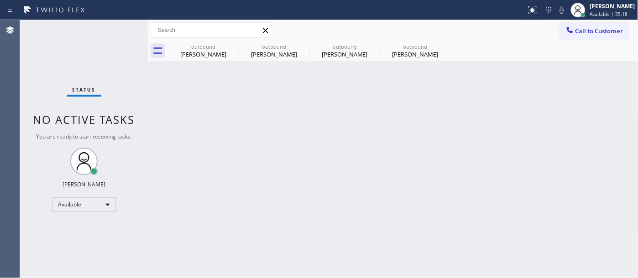
click at [587, 46] on div "outbound [PERSON_NAME] outbound [PERSON_NAME] outbound [PERSON_NAME] outbound […" at bounding box center [403, 51] width 470 height 21
click at [585, 32] on span "Call to Customer" at bounding box center [599, 31] width 48 height 8
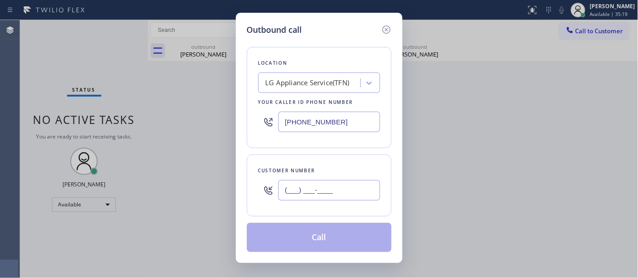
click at [310, 197] on input "(___) ___-____" at bounding box center [329, 190] width 102 height 21
paste input "650) 224-7053"
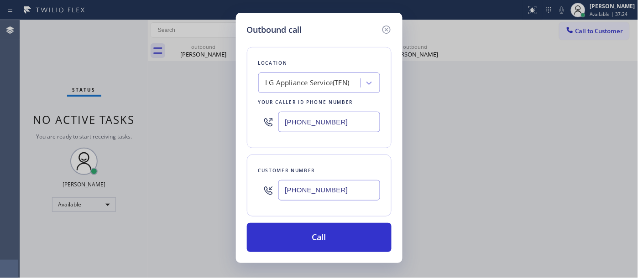
drag, startPoint x: 355, startPoint y: 176, endPoint x: 285, endPoint y: 185, distance: 70.9
click at [267, 185] on div "[PHONE_NUMBER]" at bounding box center [319, 191] width 122 height 30
drag, startPoint x: 357, startPoint y: 192, endPoint x: 234, endPoint y: 184, distance: 123.4
click at [234, 192] on div "Outbound call Location LG Appliance Service(TFN) Your caller id phone number [P…" at bounding box center [319, 139] width 638 height 278
paste input "714) 809-1508"
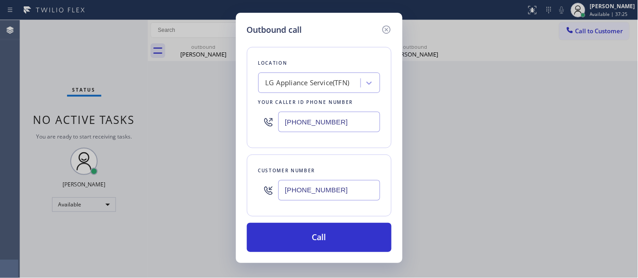
type input "[PHONE_NUMBER]"
click at [224, 126] on div "Outbound call Location LG Appliance Service(TFN) Your caller id phone number [P…" at bounding box center [319, 139] width 638 height 278
paste input "562) 454-0303"
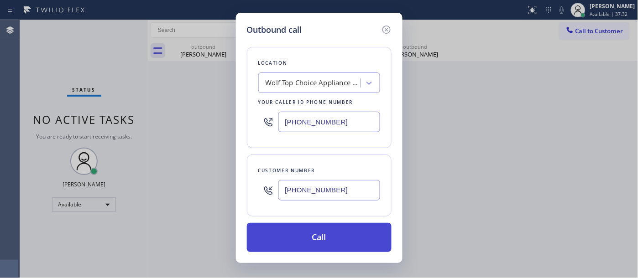
type input "[PHONE_NUMBER]"
click at [306, 234] on button "Call" at bounding box center [319, 237] width 145 height 29
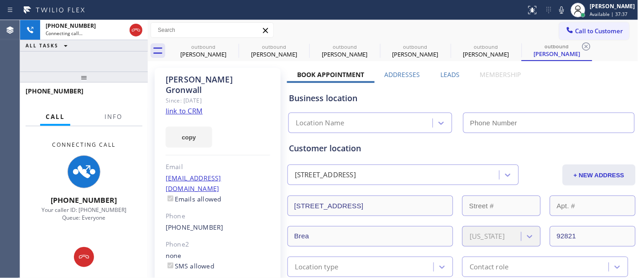
type input "[PHONE_NUMBER]"
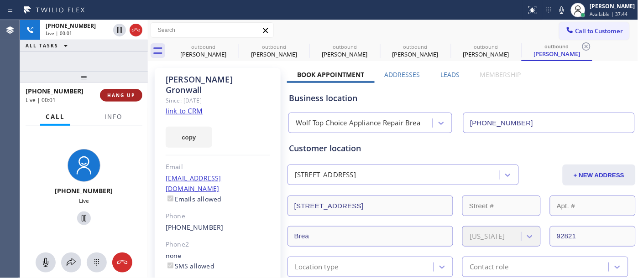
click at [109, 90] on button "HANG UP" at bounding box center [121, 95] width 42 height 13
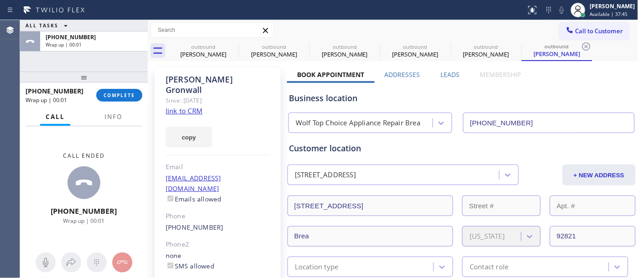
drag, startPoint x: 133, startPoint y: 93, endPoint x: 151, endPoint y: 112, distance: 25.8
click at [132, 94] on span "COMPLETE" at bounding box center [119, 95] width 31 height 6
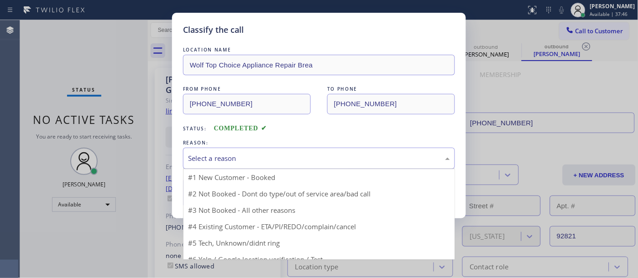
click at [238, 158] on div "Select a reason" at bounding box center [319, 158] width 262 height 10
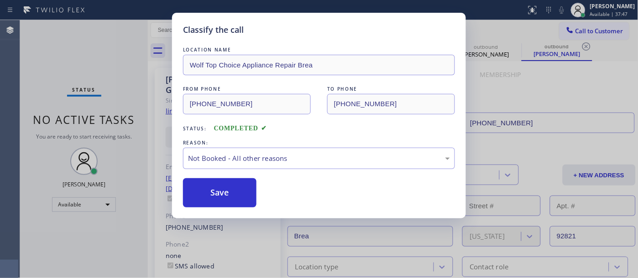
click at [222, 191] on button "Save" at bounding box center [219, 192] width 73 height 29
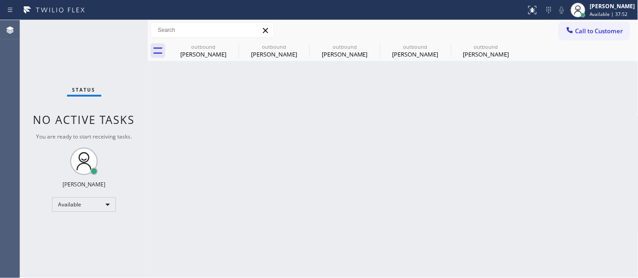
click at [611, 31] on span "Call to Customer" at bounding box center [599, 31] width 48 height 8
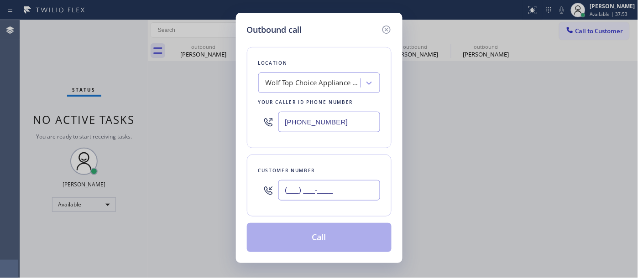
click at [327, 184] on input "(___) ___-____" at bounding box center [329, 190] width 102 height 21
paste input "847) 722-3926"
type input "[PHONE_NUMBER]"
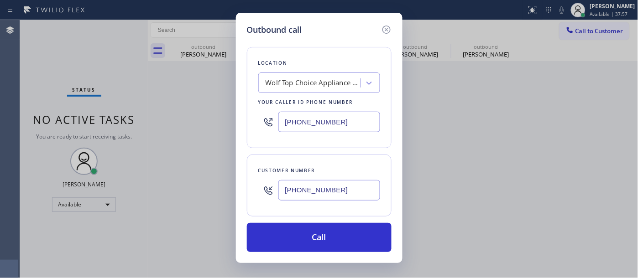
drag, startPoint x: 247, startPoint y: 114, endPoint x: 222, endPoint y: 118, distance: 25.3
click at [222, 118] on div "Outbound call Location Wolf Top Choice Appliance Repair Brea Your caller id pho…" at bounding box center [319, 139] width 638 height 278
paste input "415) 818-0507"
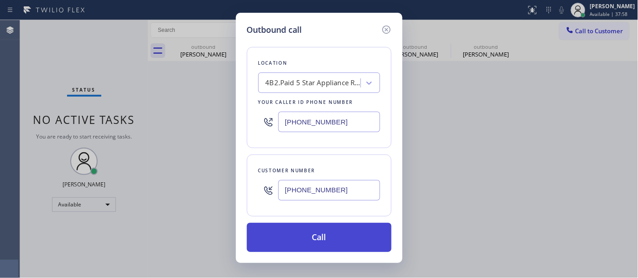
type input "[PHONE_NUMBER]"
click at [340, 235] on button "Call" at bounding box center [319, 237] width 145 height 29
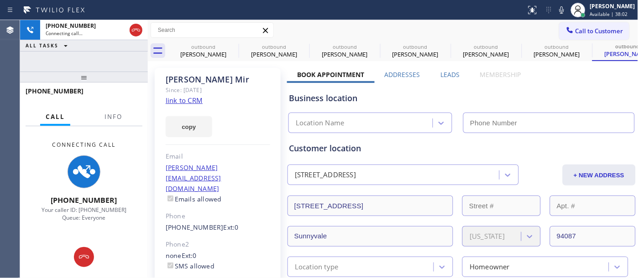
type input "[PHONE_NUMBER]"
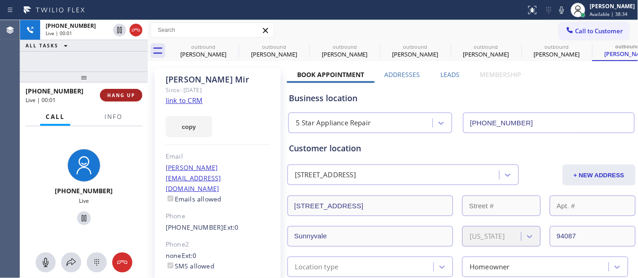
drag, startPoint x: 106, startPoint y: 100, endPoint x: 111, endPoint y: 93, distance: 8.9
click at [106, 99] on button "HANG UP" at bounding box center [121, 95] width 42 height 13
click at [111, 93] on span "HANG UP" at bounding box center [121, 95] width 28 height 6
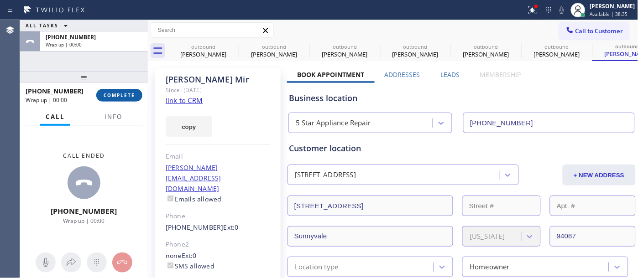
click at [116, 96] on span "COMPLETE" at bounding box center [119, 95] width 31 height 6
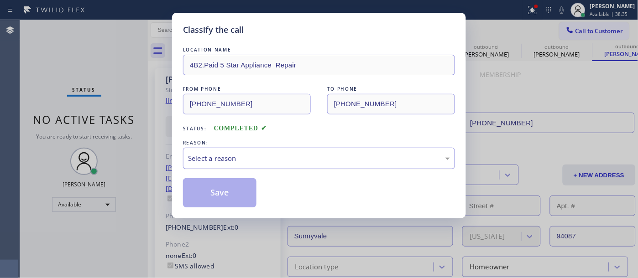
click at [223, 157] on div "Select a reason" at bounding box center [319, 158] width 262 height 10
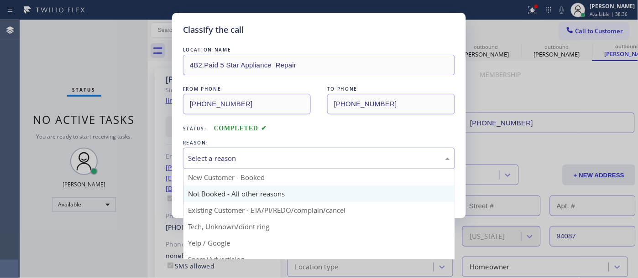
click at [208, 192] on button "Save" at bounding box center [219, 192] width 73 height 29
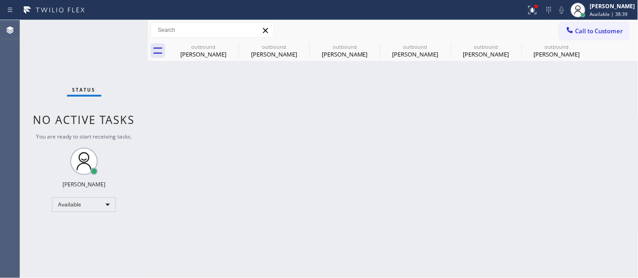
click at [591, 22] on button "Call to Customer" at bounding box center [594, 30] width 70 height 17
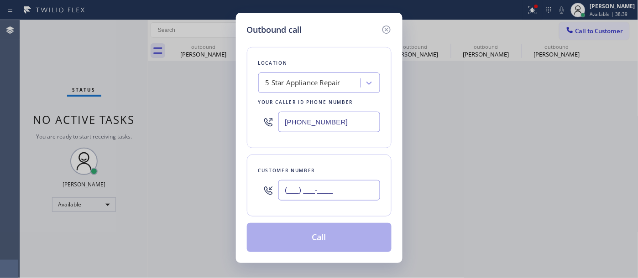
click at [315, 183] on input "(___) ___-____" at bounding box center [329, 190] width 102 height 21
paste input "949) 929-1489"
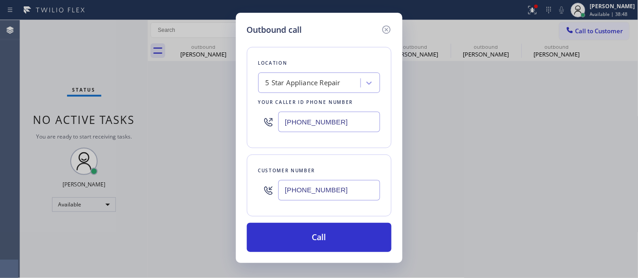
drag, startPoint x: 224, startPoint y: 186, endPoint x: 195, endPoint y: 181, distance: 29.3
click at [178, 186] on div "Outbound call Location 5 Star Appliance Repair Your caller id phone number [PHO…" at bounding box center [319, 139] width 638 height 278
paste input "415) 250-1067"
type input "[PHONE_NUMBER]"
drag, startPoint x: 353, startPoint y: 120, endPoint x: 221, endPoint y: 114, distance: 131.5
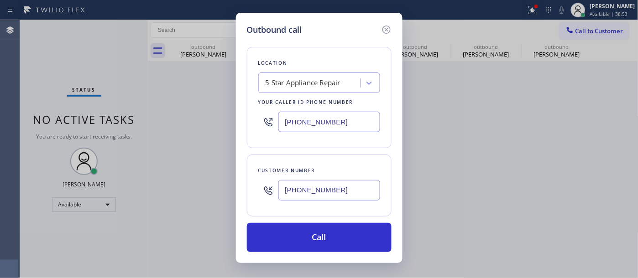
click at [215, 111] on div "Outbound call Location 5 Star Appliance Repair Your caller id phone number [PHO…" at bounding box center [319, 139] width 638 height 278
paste input "text"
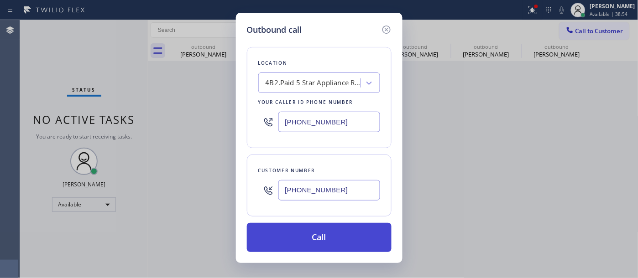
type input "[PHONE_NUMBER]"
click at [327, 238] on button "Call" at bounding box center [319, 237] width 145 height 29
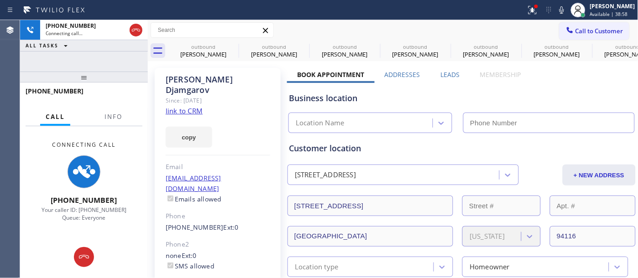
type input "[PHONE_NUMBER]"
click at [176, 81] on div "[PERSON_NAME]" at bounding box center [218, 84] width 104 height 21
click at [257, 95] on div "Since: [DATE]" at bounding box center [218, 100] width 104 height 10
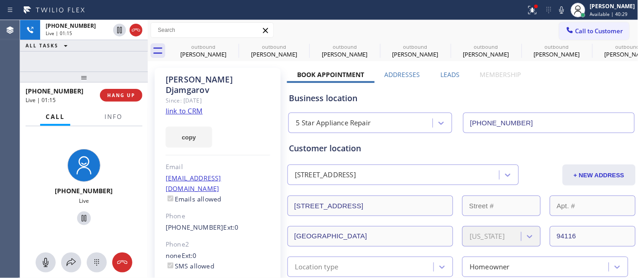
drag, startPoint x: 114, startPoint y: 78, endPoint x: 103, endPoint y: 56, distance: 25.1
click at [104, 60] on div "[PHONE_NUMBER] Live | 01:15 ALL TASKS ALL TASKS ACTIVE TASKS TASKS IN WRAP UP […" at bounding box center [84, 149] width 128 height 258
click at [229, 46] on icon at bounding box center [232, 46] width 11 height 11
type input "[PHONE_NUMBER]"
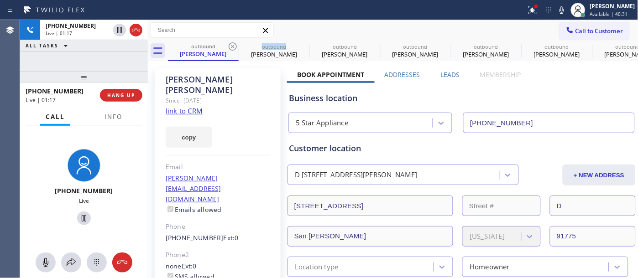
click at [229, 46] on icon at bounding box center [232, 46] width 11 height 11
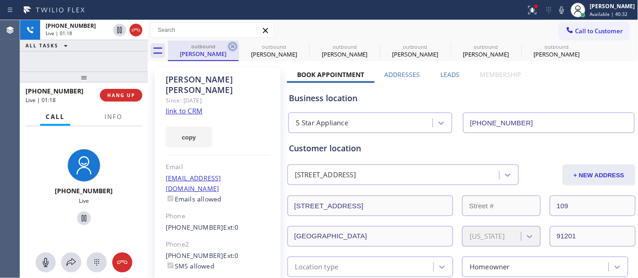
click at [229, 45] on icon at bounding box center [232, 46] width 11 height 11
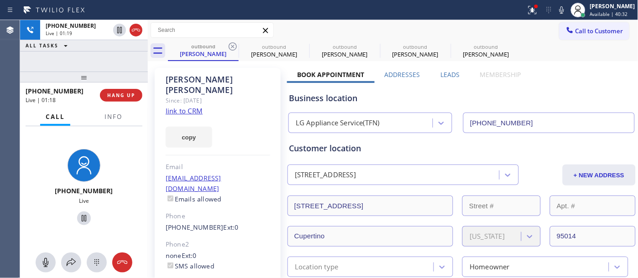
click at [229, 45] on icon at bounding box center [232, 46] width 11 height 11
type input "[PHONE_NUMBER]"
click at [0, 0] on icon at bounding box center [0, 0] width 0 height 0
type input "[PHONE_NUMBER]"
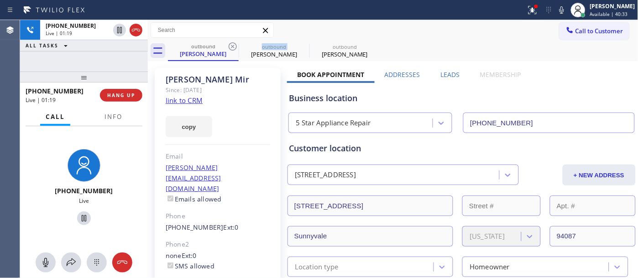
click at [229, 45] on icon at bounding box center [232, 46] width 11 height 11
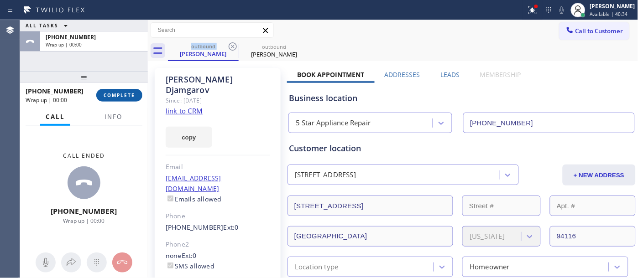
click at [131, 91] on button "COMPLETE" at bounding box center [119, 95] width 46 height 13
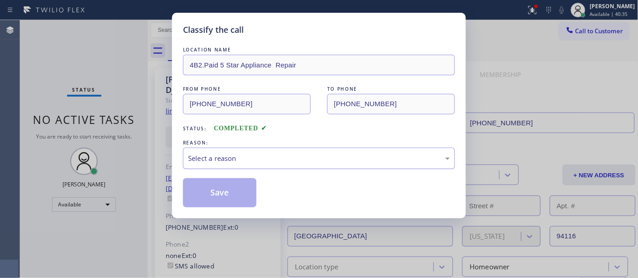
drag, startPoint x: 265, startPoint y: 157, endPoint x: 257, endPoint y: 165, distance: 10.3
click at [264, 157] on div "Select a reason" at bounding box center [319, 158] width 262 height 10
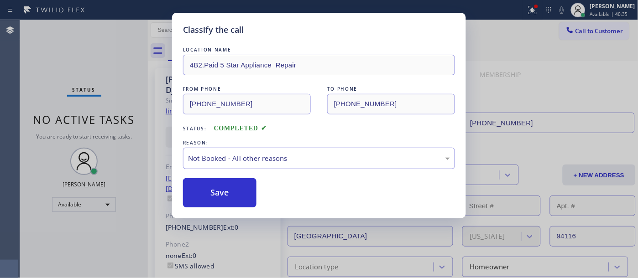
click at [216, 197] on button "Save" at bounding box center [219, 192] width 73 height 29
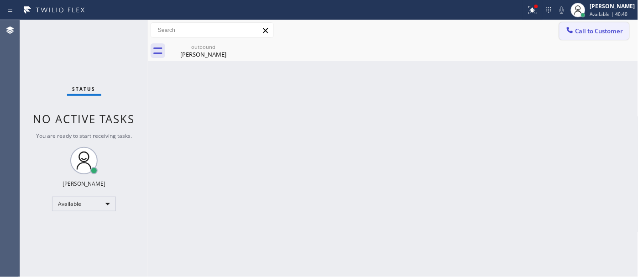
click at [594, 23] on button "Call to Customer" at bounding box center [594, 30] width 70 height 17
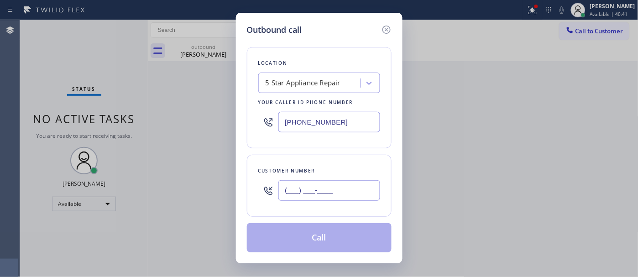
click at [333, 187] on input "(___) ___-____" at bounding box center [329, 190] width 102 height 21
paste input "626) 941-5568"
type input "[PHONE_NUMBER]"
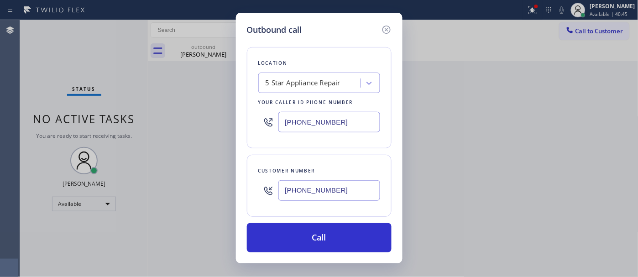
drag, startPoint x: 345, startPoint y: 128, endPoint x: 169, endPoint y: 140, distance: 176.5
click at [156, 135] on div "Outbound call Location 5 Star Appliance Repair Your caller id phone number [PHO…" at bounding box center [319, 138] width 638 height 277
paste input "323) 310-0103"
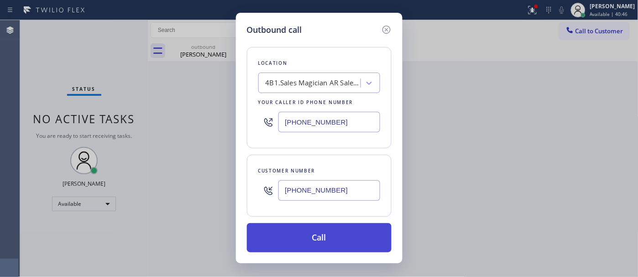
type input "[PHONE_NUMBER]"
click at [333, 235] on button "Call" at bounding box center [319, 237] width 145 height 29
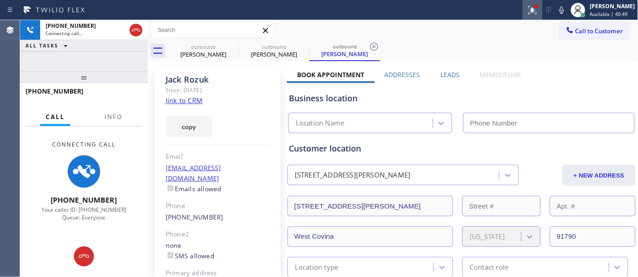
drag, startPoint x: 525, startPoint y: 17, endPoint x: 530, endPoint y: 14, distance: 5.9
click at [525, 16] on button at bounding box center [532, 10] width 20 height 20
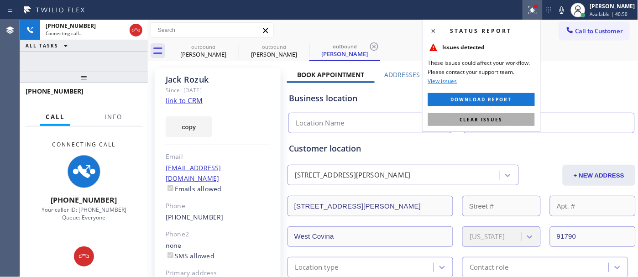
click at [466, 119] on span "Clear issues" at bounding box center [481, 119] width 43 height 6
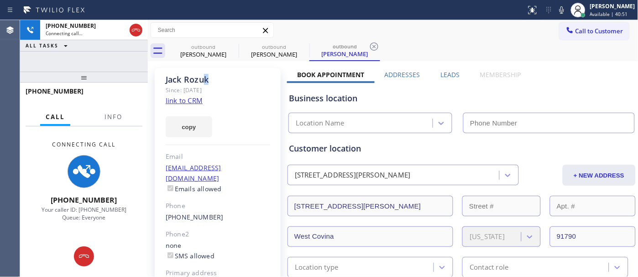
click at [206, 83] on div "[PERSON_NAME]" at bounding box center [218, 79] width 104 height 10
click at [222, 79] on div "[PERSON_NAME]" at bounding box center [218, 79] width 104 height 10
drag, startPoint x: 210, startPoint y: 76, endPoint x: 156, endPoint y: 73, distance: 53.9
click at [160, 74] on div "[PERSON_NAME] Since: [DATE] link to CRM copy Email [EMAIL_ADDRESS][DOMAIN_NAME]…" at bounding box center [218, 209] width 126 height 282
click at [249, 78] on div "[PERSON_NAME]" at bounding box center [218, 79] width 104 height 10
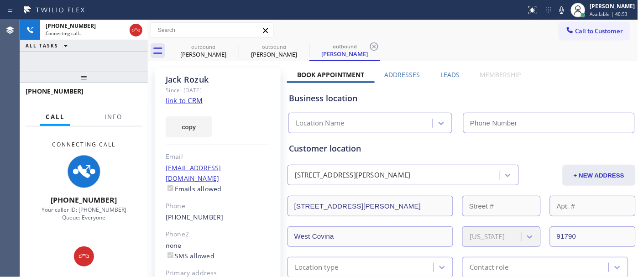
type input "[PHONE_NUMBER]"
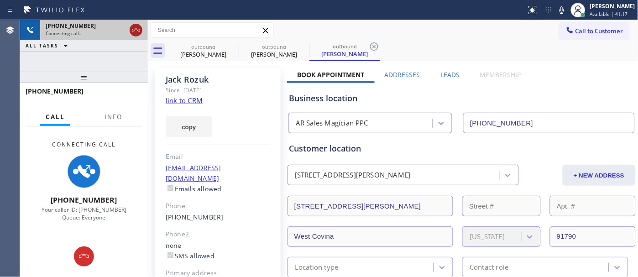
click at [135, 33] on icon at bounding box center [135, 30] width 11 height 11
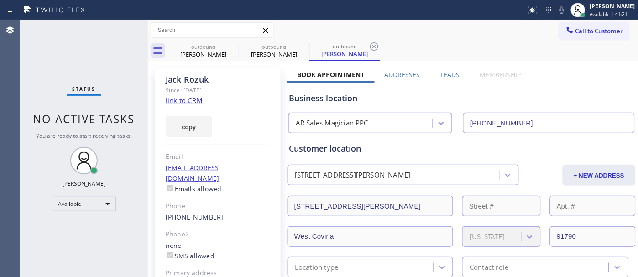
click at [601, 21] on div "Call to Customer Outbound call Location AR Sales Magician PPC Your caller id ph…" at bounding box center [393, 30] width 490 height 21
click at [578, 35] on span "Call to Customer" at bounding box center [599, 31] width 48 height 8
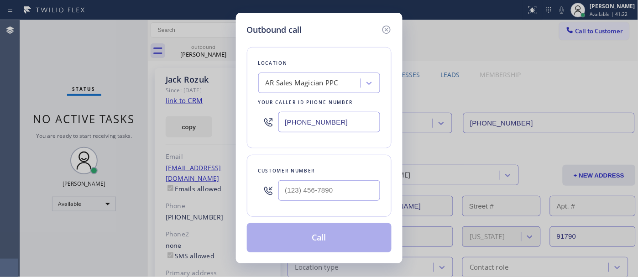
click at [318, 202] on div at bounding box center [329, 191] width 102 height 30
click at [352, 179] on div at bounding box center [329, 191] width 102 height 30
paste input "408) 368-4747"
click at [331, 184] on input "[PHONE_NUMBER]" at bounding box center [329, 190] width 102 height 21
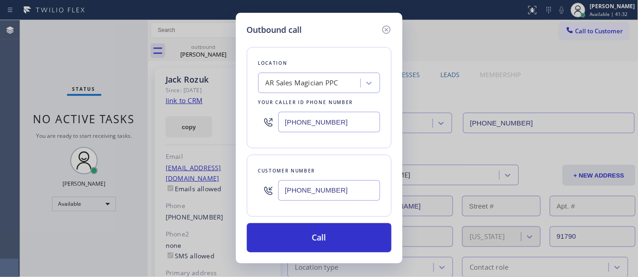
drag, startPoint x: 360, startPoint y: 184, endPoint x: 232, endPoint y: 189, distance: 128.7
click at [232, 189] on div "Outbound call Location AR Sales Magician PPC Your caller id phone number [PHONE…" at bounding box center [319, 138] width 638 height 277
paste input "310) 902-8616"
type input "[PHONE_NUMBER]"
drag, startPoint x: 287, startPoint y: 116, endPoint x: 232, endPoint y: 115, distance: 55.6
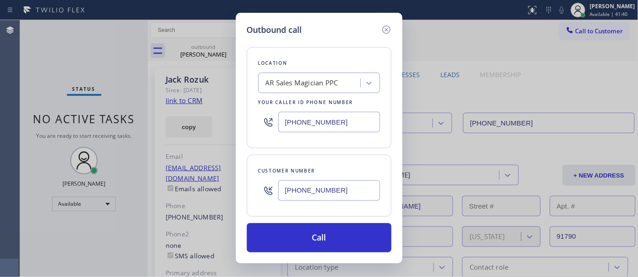
click at [234, 116] on div "Outbound call Location AR Sales Magician PPC Your caller id phone number [PHONE…" at bounding box center [319, 138] width 638 height 277
paste input "745-1895"
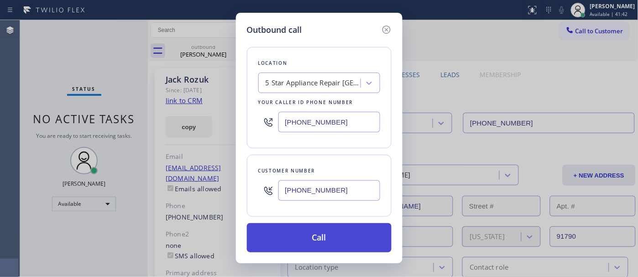
type input "[PHONE_NUMBER]"
click at [343, 233] on button "Call" at bounding box center [319, 237] width 145 height 29
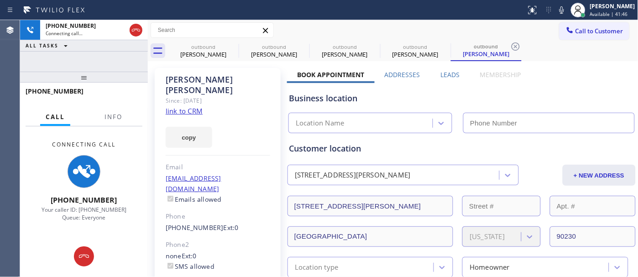
type input "[PHONE_NUMBER]"
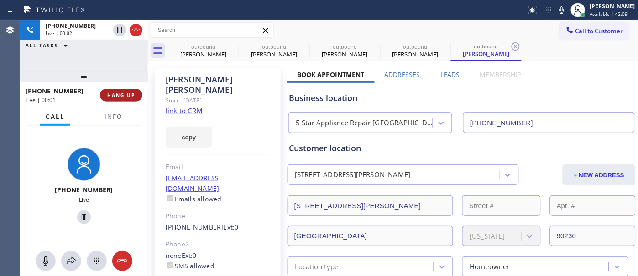
click at [115, 93] on span "HANG UP" at bounding box center [121, 95] width 28 height 6
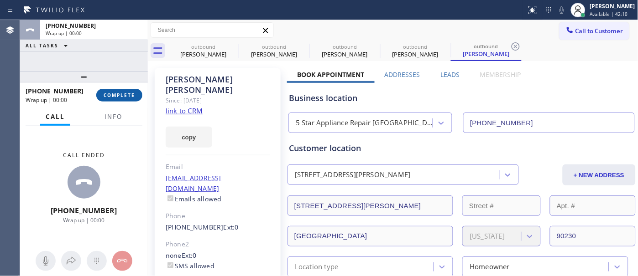
click at [115, 93] on span "COMPLETE" at bounding box center [119, 95] width 31 height 6
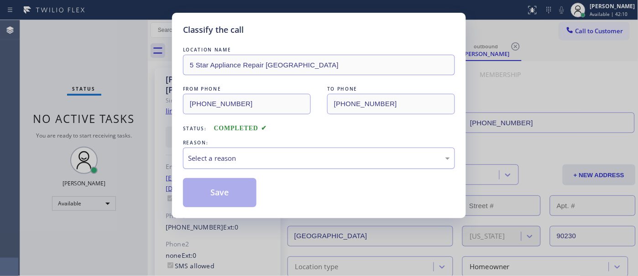
click at [229, 156] on div "Select a reason" at bounding box center [319, 158] width 262 height 10
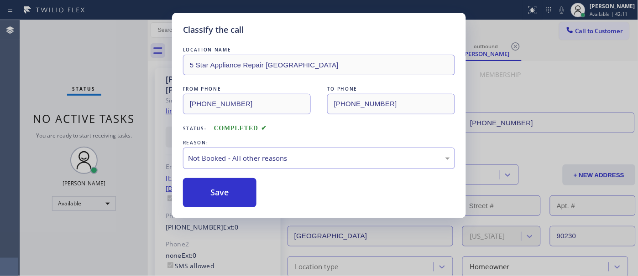
click at [221, 194] on button "Save" at bounding box center [219, 192] width 73 height 29
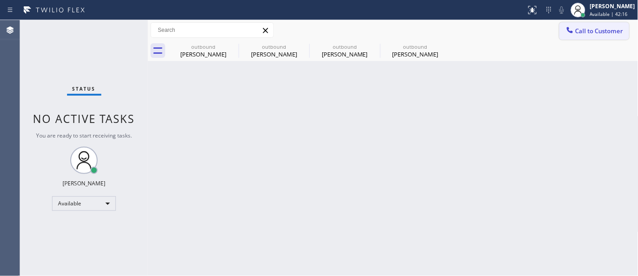
click at [571, 23] on button "Call to Customer" at bounding box center [594, 30] width 70 height 17
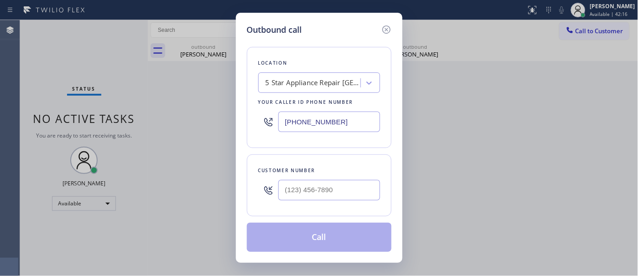
click at [322, 206] on div "Customer number" at bounding box center [319, 186] width 145 height 62
click at [321, 197] on input "(___) ___-____" at bounding box center [329, 190] width 102 height 21
paste input "253) 951-1901"
type input "[PHONE_NUMBER]"
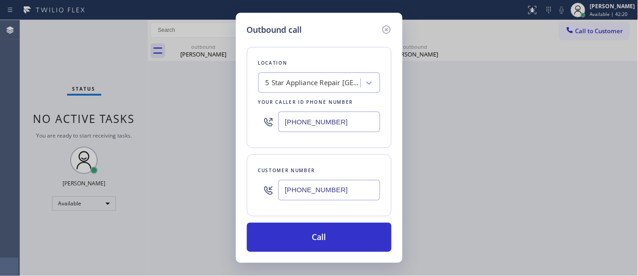
drag, startPoint x: 293, startPoint y: 123, endPoint x: 198, endPoint y: 122, distance: 95.3
click at [192, 119] on div "Outbound call Location 5 Star Appliance Repair [GEOGRAPHIC_DATA] Your caller id…" at bounding box center [319, 138] width 638 height 276
paste input "253) 303-5999"
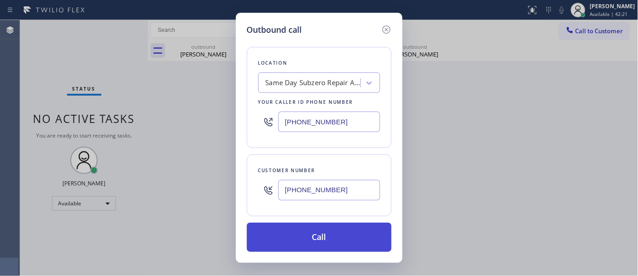
type input "[PHONE_NUMBER]"
click at [346, 238] on button "Call" at bounding box center [319, 237] width 145 height 29
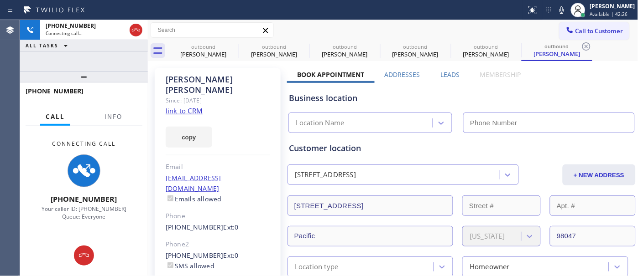
type input "[PHONE_NUMBER]"
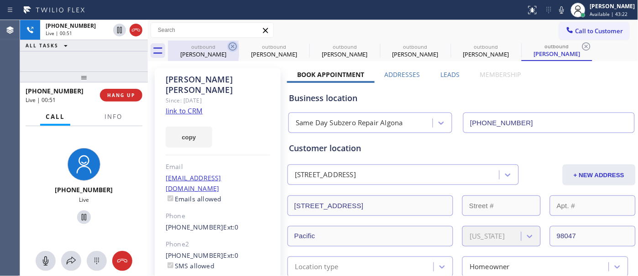
click at [232, 46] on icon at bounding box center [233, 46] width 8 height 8
type input "[PHONE_NUMBER]"
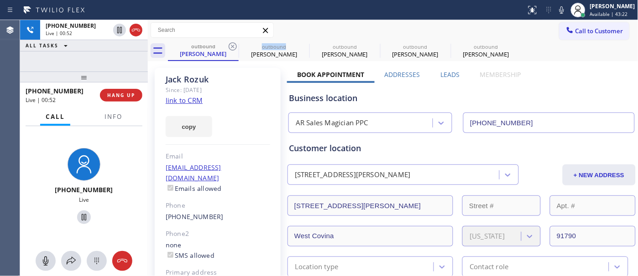
click at [232, 46] on icon at bounding box center [233, 46] width 8 height 8
type input "[PHONE_NUMBER]"
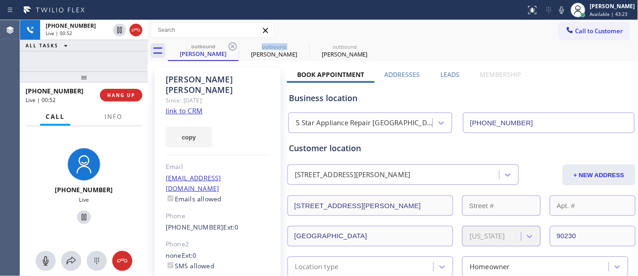
click at [232, 46] on icon at bounding box center [233, 46] width 8 height 8
type input "[PHONE_NUMBER]"
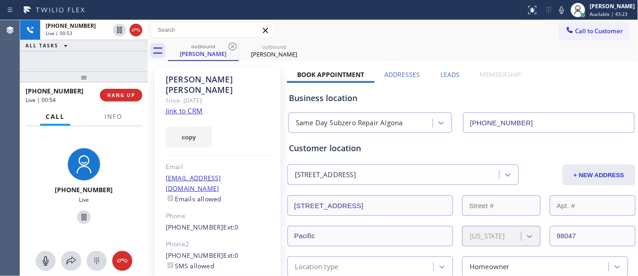
click at [441, 20] on div "Call to Customer Outbound call Location Same Day Subzero Repair Algona Your cal…" at bounding box center [393, 30] width 490 height 21
drag, startPoint x: 113, startPoint y: 76, endPoint x: 116, endPoint y: 21, distance: 54.8
click at [105, 47] on div "[PHONE_NUMBER] Live | 01:28 ALL TASKS ALL TASKS ACTIVE TASKS TASKS IN WRAP UP […" at bounding box center [84, 148] width 128 height 256
drag, startPoint x: 69, startPoint y: 70, endPoint x: 146, endPoint y: 44, distance: 80.8
click at [69, 64] on div "[PHONE_NUMBER] Live | 01:36 ALL TASKS ALL TASKS ACTIVE TASKS TASKS IN WRAP UP […" at bounding box center [84, 148] width 128 height 256
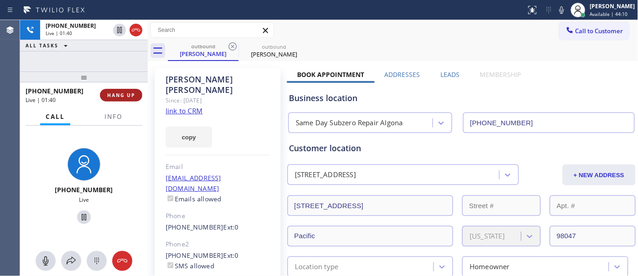
click at [129, 95] on span "HANG UP" at bounding box center [121, 95] width 28 height 6
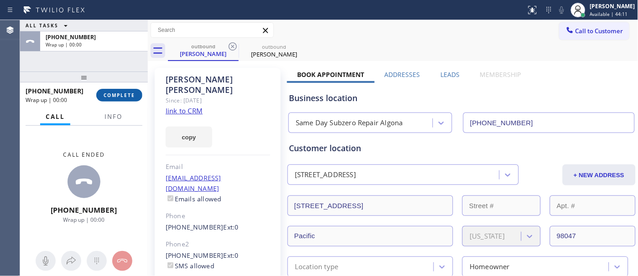
click at [129, 95] on span "COMPLETE" at bounding box center [119, 95] width 31 height 6
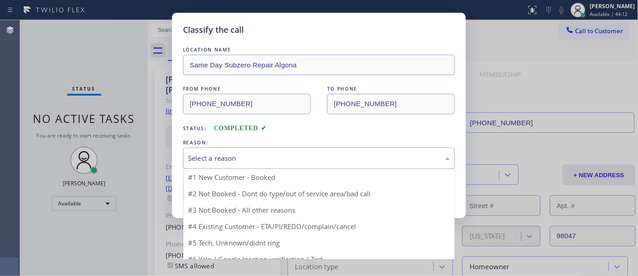
click at [279, 157] on div "Select a reason" at bounding box center [319, 158] width 262 height 10
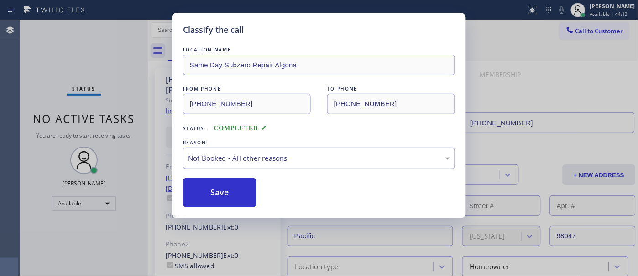
click at [223, 194] on button "Save" at bounding box center [219, 192] width 73 height 29
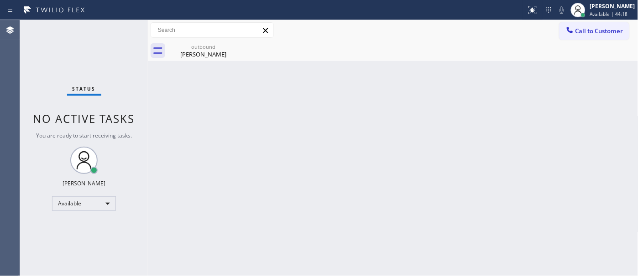
drag, startPoint x: 584, startPoint y: 30, endPoint x: 418, endPoint y: 125, distance: 191.0
click at [584, 32] on span "Call to Customer" at bounding box center [599, 31] width 48 height 8
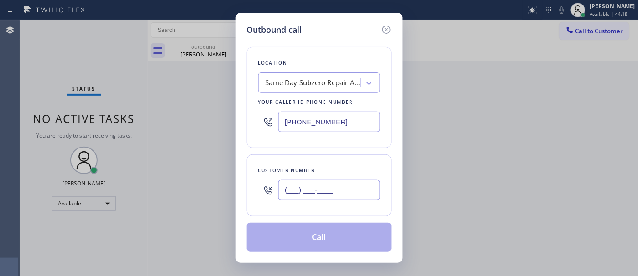
click at [326, 198] on input "(___) ___-____" at bounding box center [329, 190] width 102 height 21
paste input "310) 613-2933"
type input "[PHONE_NUMBER]"
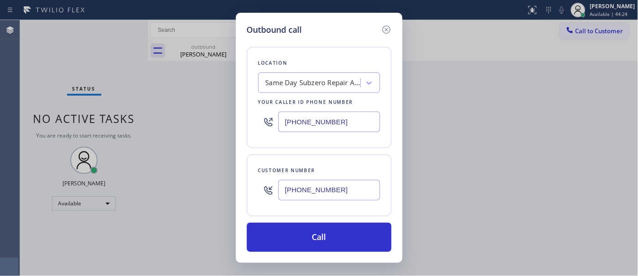
drag, startPoint x: 296, startPoint y: 125, endPoint x: 253, endPoint y: 159, distance: 55.6
click at [197, 138] on div "Outbound call Location Same Day Subzero Repair Algona Your caller id phone numb…" at bounding box center [319, 138] width 638 height 276
paste input "855) 731-4952"
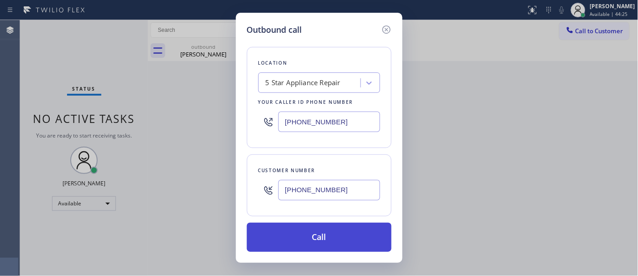
type input "[PHONE_NUMBER]"
click at [354, 231] on button "Call" at bounding box center [319, 237] width 145 height 29
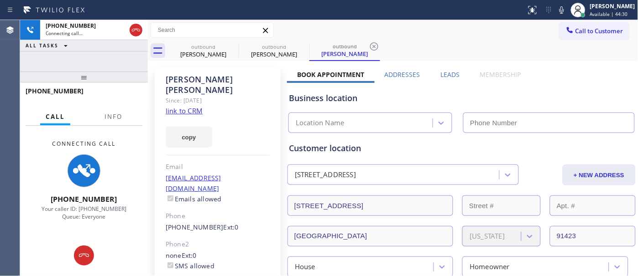
type input "[PHONE_NUMBER]"
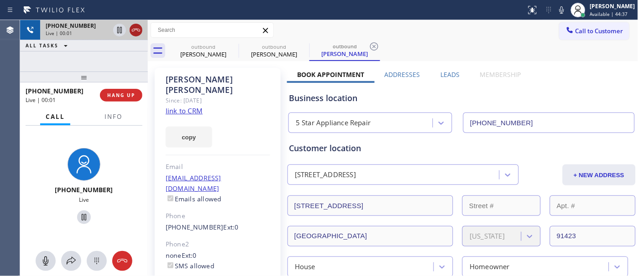
click at [139, 35] on icon at bounding box center [135, 30] width 11 height 11
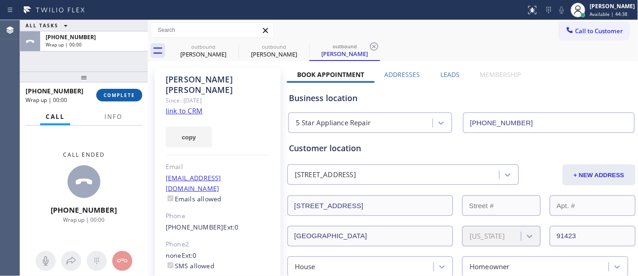
click at [128, 97] on span "COMPLETE" at bounding box center [119, 95] width 31 height 6
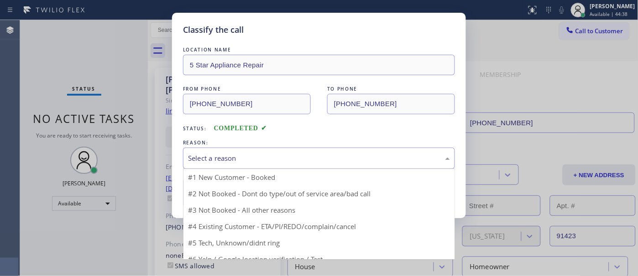
drag, startPoint x: 240, startPoint y: 147, endPoint x: 220, endPoint y: 186, distance: 43.5
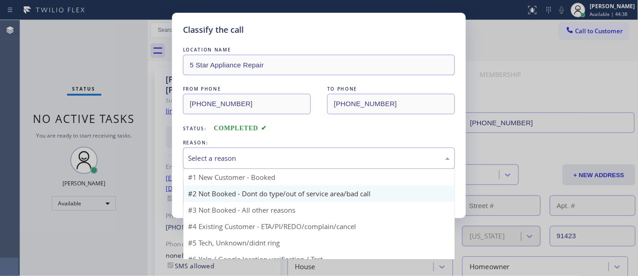
click at [240, 148] on div "Select a reason" at bounding box center [319, 158] width 272 height 21
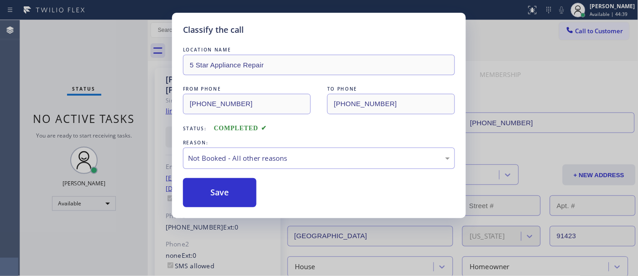
click at [213, 195] on button "Save" at bounding box center [219, 192] width 73 height 29
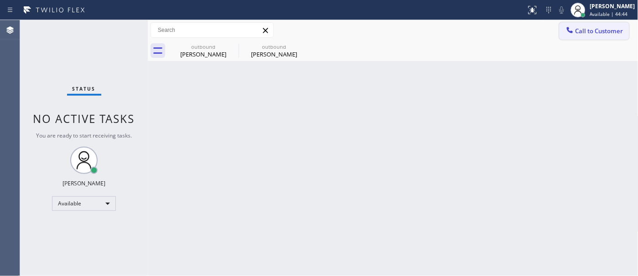
drag, startPoint x: 613, startPoint y: 36, endPoint x: 421, endPoint y: 145, distance: 220.0
click at [613, 36] on button "Call to Customer" at bounding box center [594, 30] width 70 height 17
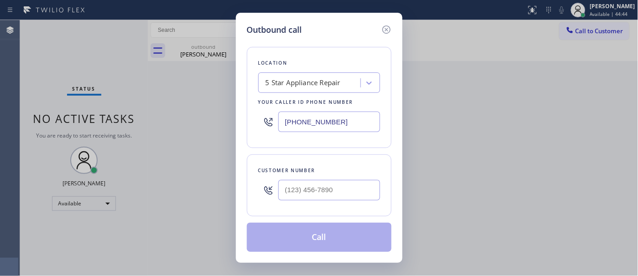
drag, startPoint x: 333, startPoint y: 216, endPoint x: 332, endPoint y: 204, distance: 12.4
click at [332, 216] on div "Customer number" at bounding box center [319, 186] width 145 height 62
click at [332, 198] on input "(___) ___-____" at bounding box center [329, 190] width 102 height 21
paste input "310) 945-7875"
type input "[PHONE_NUMBER]"
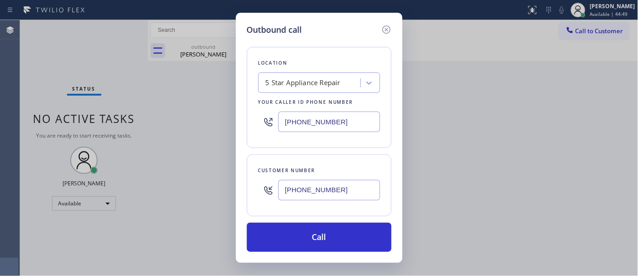
drag, startPoint x: 343, startPoint y: 116, endPoint x: 215, endPoint y: 121, distance: 128.7
click at [216, 121] on div "Outbound call Location 5 Star Appliance Repair Your caller id phone number [PHO…" at bounding box center [319, 138] width 638 height 276
paste input "310) 740-9737"
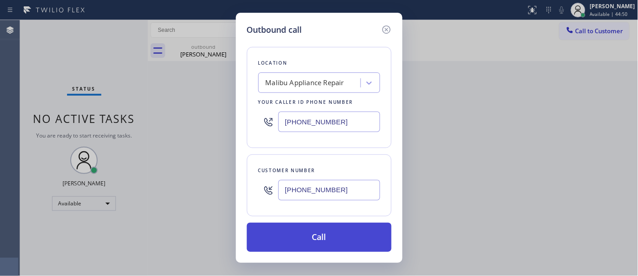
type input "[PHONE_NUMBER]"
click at [326, 237] on button "Call" at bounding box center [319, 237] width 145 height 29
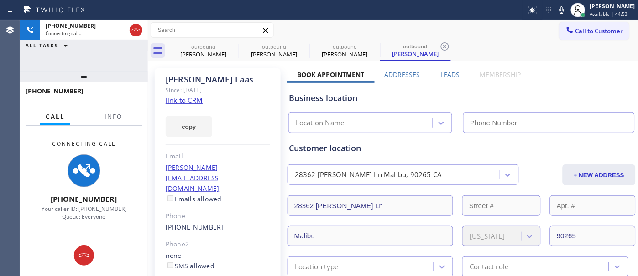
drag, startPoint x: 558, startPoint y: 8, endPoint x: 531, endPoint y: 49, distance: 49.3
click at [559, 8] on icon at bounding box center [561, 9] width 5 height 7
type input "[PHONE_NUMBER]"
drag, startPoint x: 98, startPoint y: 72, endPoint x: 152, endPoint y: 37, distance: 64.0
click at [98, 48] on div "[PHONE_NUMBER] Connecting call… ALL TASKS ALL TASKS ACTIVE TASKS TASKS IN WRAP …" at bounding box center [84, 148] width 128 height 256
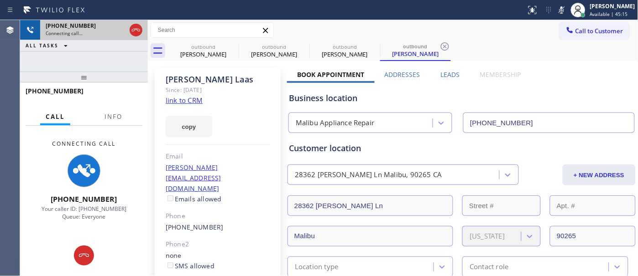
drag, startPoint x: 85, startPoint y: 80, endPoint x: 124, endPoint y: 33, distance: 60.9
click at [93, 40] on div "[PHONE_NUMBER] Connecting call… ALL TASKS ALL TASKS ACTIVE TASKS TASKS IN WRAP …" at bounding box center [84, 148] width 128 height 256
drag, startPoint x: 113, startPoint y: 81, endPoint x: 171, endPoint y: 23, distance: 82.9
click at [115, 53] on div "[PHONE_NUMBER] Connecting call… ALL TASKS ALL TASKS ACTIVE TASKS TASKS IN WRAP …" at bounding box center [84, 148] width 128 height 256
click at [131, 27] on icon at bounding box center [135, 30] width 11 height 11
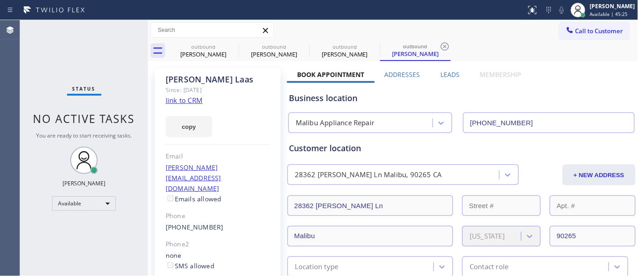
drag, startPoint x: 603, startPoint y: 35, endPoint x: 332, endPoint y: 166, distance: 301.7
click at [600, 35] on button "Call to Customer" at bounding box center [594, 30] width 70 height 17
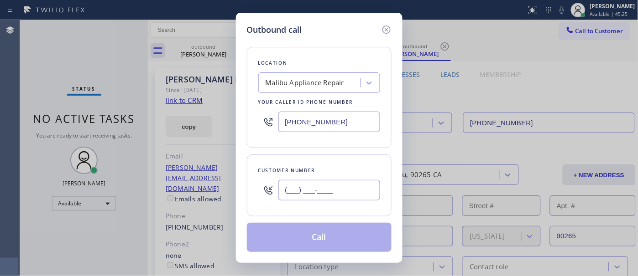
click at [303, 199] on input "(___) ___-____" at bounding box center [329, 190] width 102 height 21
paste input "310) 926-7849"
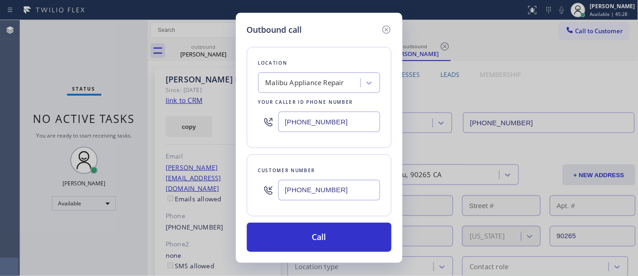
type input "[PHONE_NUMBER]"
drag, startPoint x: 344, startPoint y: 113, endPoint x: 270, endPoint y: 134, distance: 76.9
click at [253, 126] on div "Location [GEOGRAPHIC_DATA] Appliance Repair Your caller id phone number [PHONE_…" at bounding box center [319, 97] width 145 height 101
paste input "23) 870-7123"
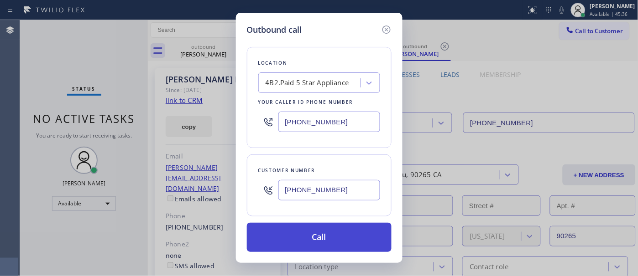
type input "[PHONE_NUMBER]"
click at [336, 232] on button "Call" at bounding box center [319, 237] width 145 height 29
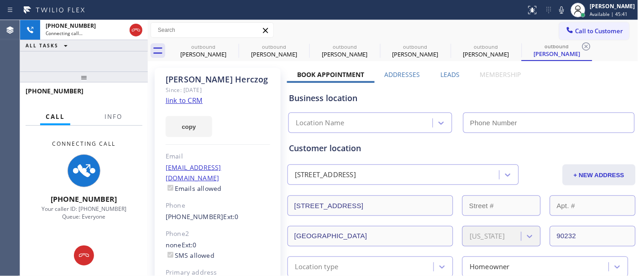
type input "[PHONE_NUMBER]"
drag, startPoint x: 169, startPoint y: 78, endPoint x: 225, endPoint y: 80, distance: 56.6
click at [225, 80] on div "[PERSON_NAME]" at bounding box center [218, 79] width 104 height 10
drag, startPoint x: 301, startPoint y: 72, endPoint x: 358, endPoint y: 76, distance: 57.6
click at [358, 73] on label "Book Appointment" at bounding box center [330, 74] width 67 height 9
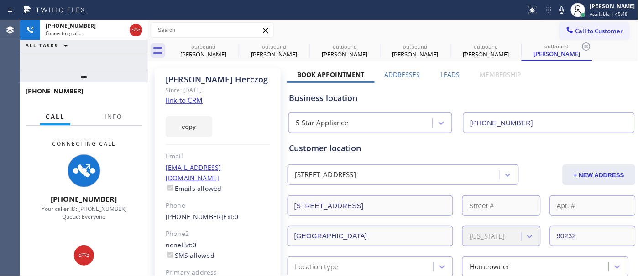
click at [350, 100] on div "Business location" at bounding box center [461, 98] width 345 height 12
drag, startPoint x: 170, startPoint y: 76, endPoint x: 248, endPoint y: 81, distance: 78.2
click at [226, 83] on div "[PERSON_NAME]" at bounding box center [218, 79] width 104 height 10
click at [248, 81] on div "[PERSON_NAME]" at bounding box center [218, 79] width 104 height 10
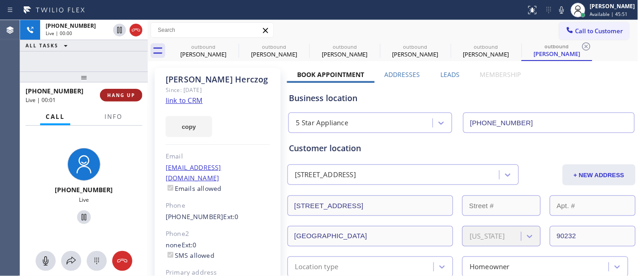
click at [138, 92] on button "HANG UP" at bounding box center [121, 95] width 42 height 13
click at [138, 93] on button "HANG UP" at bounding box center [121, 95] width 42 height 13
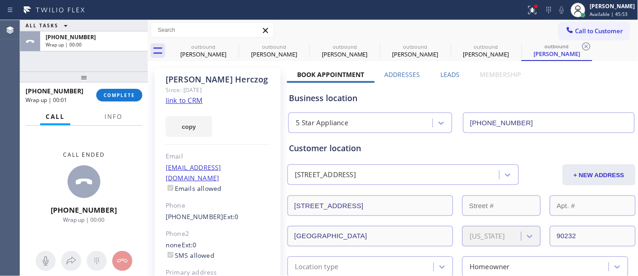
drag, startPoint x: 125, startPoint y: 92, endPoint x: 156, endPoint y: 137, distance: 55.4
click at [125, 92] on span "COMPLETE" at bounding box center [119, 95] width 31 height 6
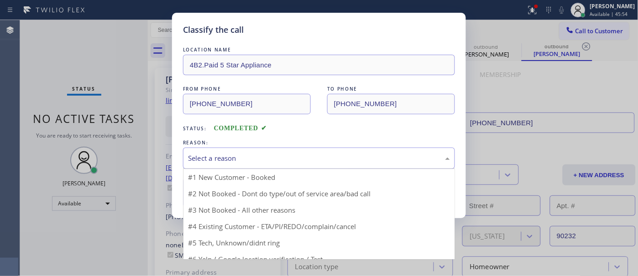
click at [229, 156] on div "Select a reason" at bounding box center [319, 158] width 262 height 10
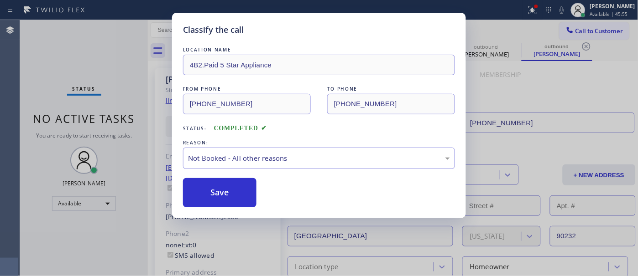
click at [210, 194] on button "Save" at bounding box center [219, 192] width 73 height 29
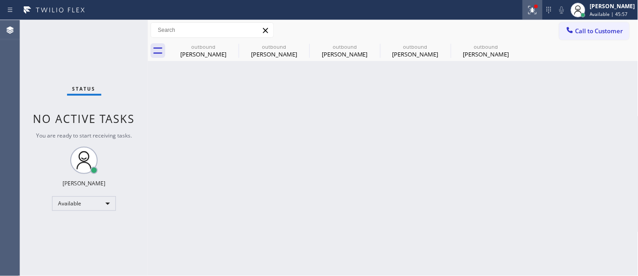
click at [536, 8] on div at bounding box center [532, 10] width 20 height 11
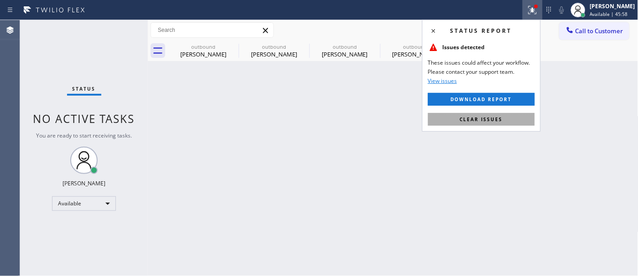
click at [458, 123] on button "Clear issues" at bounding box center [481, 119] width 107 height 13
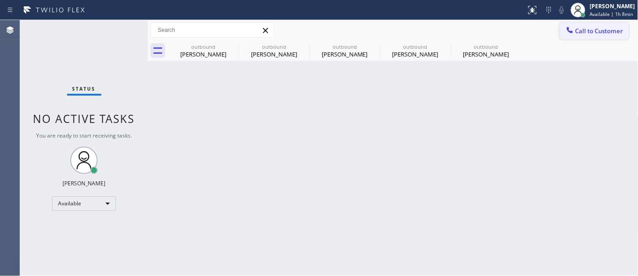
click at [613, 36] on button "Call to Customer" at bounding box center [594, 30] width 70 height 17
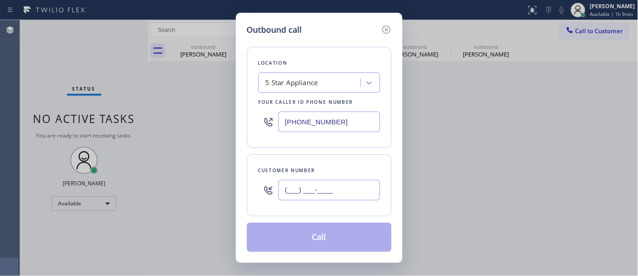
click at [308, 184] on input "(___) ___-____" at bounding box center [329, 190] width 102 height 21
paste input "310) 892-7428"
type input "[PHONE_NUMBER]"
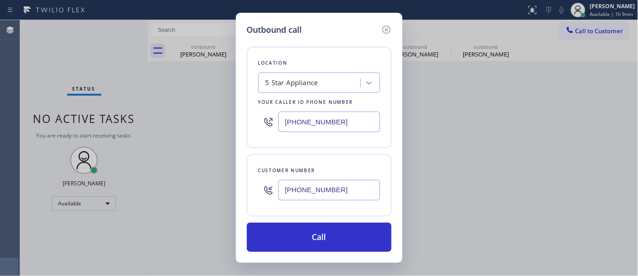
drag, startPoint x: 340, startPoint y: 125, endPoint x: 197, endPoint y: 110, distance: 144.1
click at [197, 110] on div "Outbound call Location 5 Star Appliance Your caller id phone number [PHONE_NUMB…" at bounding box center [319, 138] width 638 height 276
paste input "855) 598-9992"
type input "[PHONE_NUMBER]"
click at [504, 92] on div "Outbound call Location 4B1.Sales Magician AR Sales Magician PPC Your caller id …" at bounding box center [319, 138] width 638 height 276
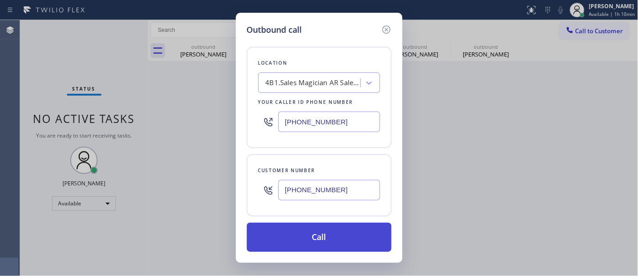
click at [352, 229] on button "Call" at bounding box center [319, 237] width 145 height 29
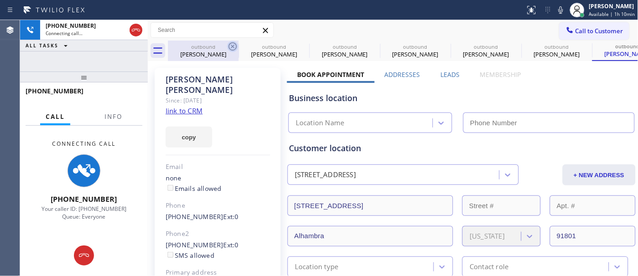
click at [233, 44] on icon at bounding box center [232, 46] width 11 height 11
type input "[PHONE_NUMBER]"
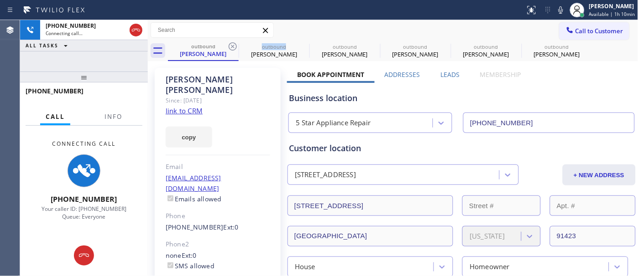
click at [233, 44] on icon at bounding box center [232, 46] width 11 height 11
type input "[PHONE_NUMBER]"
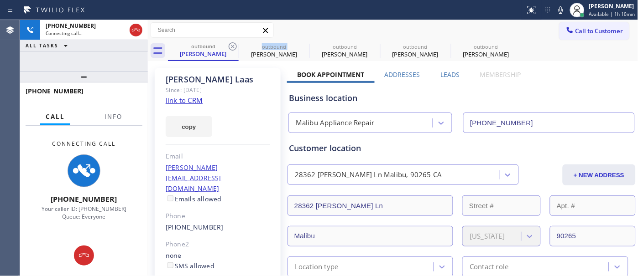
click at [233, 44] on icon at bounding box center [232, 46] width 11 height 11
click at [0, 0] on icon at bounding box center [0, 0] width 0 height 0
type input "[PHONE_NUMBER]"
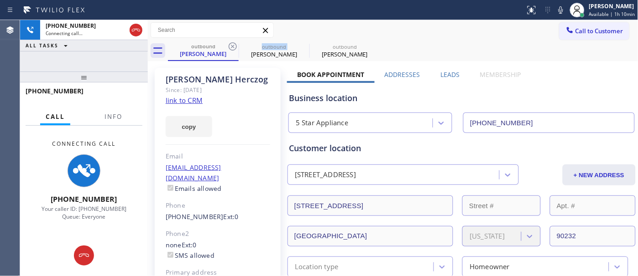
click at [233, 44] on icon at bounding box center [232, 46] width 11 height 11
type input "[PHONE_NUMBER]"
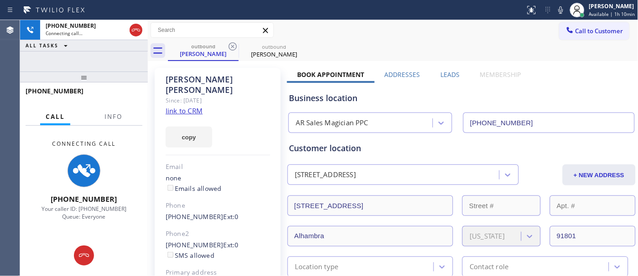
click at [395, 42] on div "outbound [PERSON_NAME] outbound [PERSON_NAME]" at bounding box center [403, 51] width 470 height 21
drag, startPoint x: 80, startPoint y: 79, endPoint x: 79, endPoint y: 44, distance: 35.6
click at [79, 58] on div "[PHONE_NUMBER] Connecting call… ALL TASKS ALL TASKS ACTIVE TASKS TASKS IN WRAP …" at bounding box center [84, 148] width 128 height 256
click at [137, 28] on icon at bounding box center [135, 30] width 11 height 11
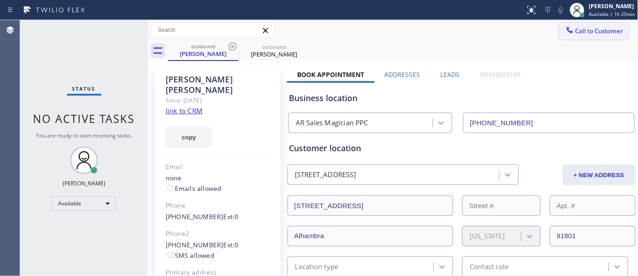
click at [594, 25] on button "Call to Customer" at bounding box center [594, 30] width 70 height 17
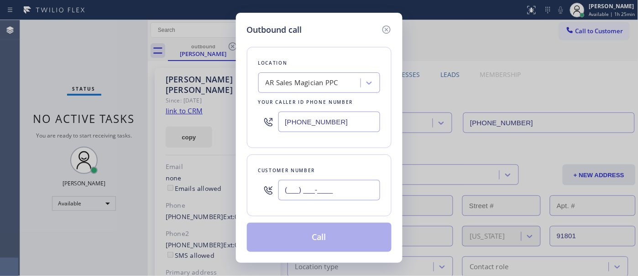
click at [322, 189] on input "(___) ___-____" at bounding box center [329, 190] width 102 height 21
paste input "818) 360-6561"
type input "[PHONE_NUMBER]"
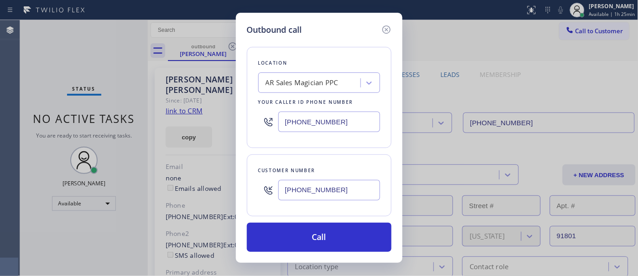
drag, startPoint x: 356, startPoint y: 109, endPoint x: 223, endPoint y: 116, distance: 132.4
click at [223, 116] on div "Outbound call Location AR Sales Magician PPC Your caller id phone number [PHONE…" at bounding box center [319, 138] width 638 height 276
drag, startPoint x: 288, startPoint y: 125, endPoint x: 316, endPoint y: 164, distance: 48.7
click at [233, 125] on div "Outbound call Location AR Sales Magician PPC Your caller id phone number [PHONE…" at bounding box center [319, 138] width 638 height 276
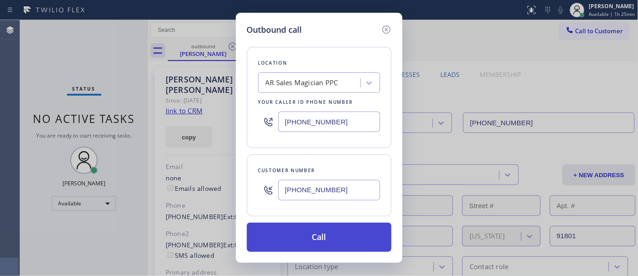
paste input "323) 870-7123"
type input "[PHONE_NUMBER]"
click at [350, 234] on button "Call" at bounding box center [319, 237] width 145 height 29
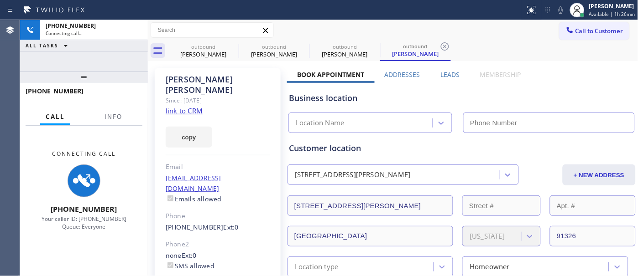
type input "[PHONE_NUMBER]"
drag, startPoint x: 27, startPoint y: 81, endPoint x: 153, endPoint y: 21, distance: 139.1
click at [62, 51] on div "[PHONE_NUMBER] Connecting call… ALL TASKS ALL TASKS ACTIVE TASKS TASKS IN WRAP …" at bounding box center [84, 148] width 128 height 256
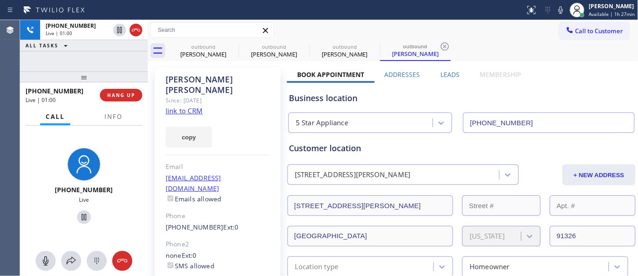
drag, startPoint x: 116, startPoint y: 80, endPoint x: 139, endPoint y: 41, distance: 45.4
click at [122, 53] on div "[PHONE_NUMBER] Live | 01:00 ALL TASKS ALL TASKS ACTIVE TASKS TASKS IN WRAP UP […" at bounding box center [84, 148] width 128 height 256
click at [130, 90] on button "HANG UP" at bounding box center [121, 95] width 42 height 13
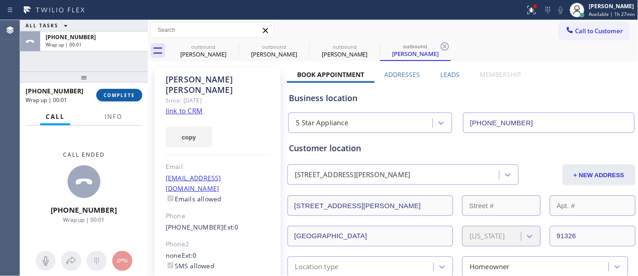
click at [113, 92] on span "COMPLETE" at bounding box center [119, 95] width 31 height 6
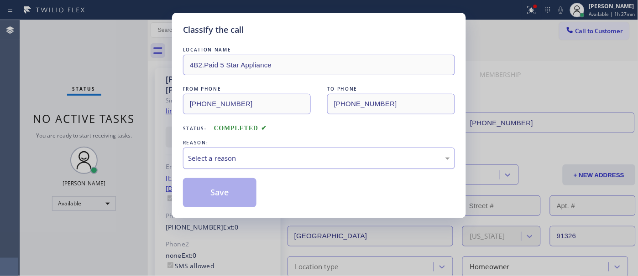
drag, startPoint x: 213, startPoint y: 148, endPoint x: 213, endPoint y: 154, distance: 6.0
click at [213, 151] on div "Select a reason" at bounding box center [319, 158] width 272 height 21
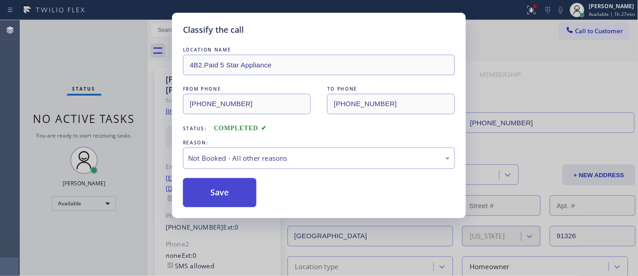
click at [216, 189] on button "Save" at bounding box center [219, 192] width 73 height 29
